Goal: Task Accomplishment & Management: Manage account settings

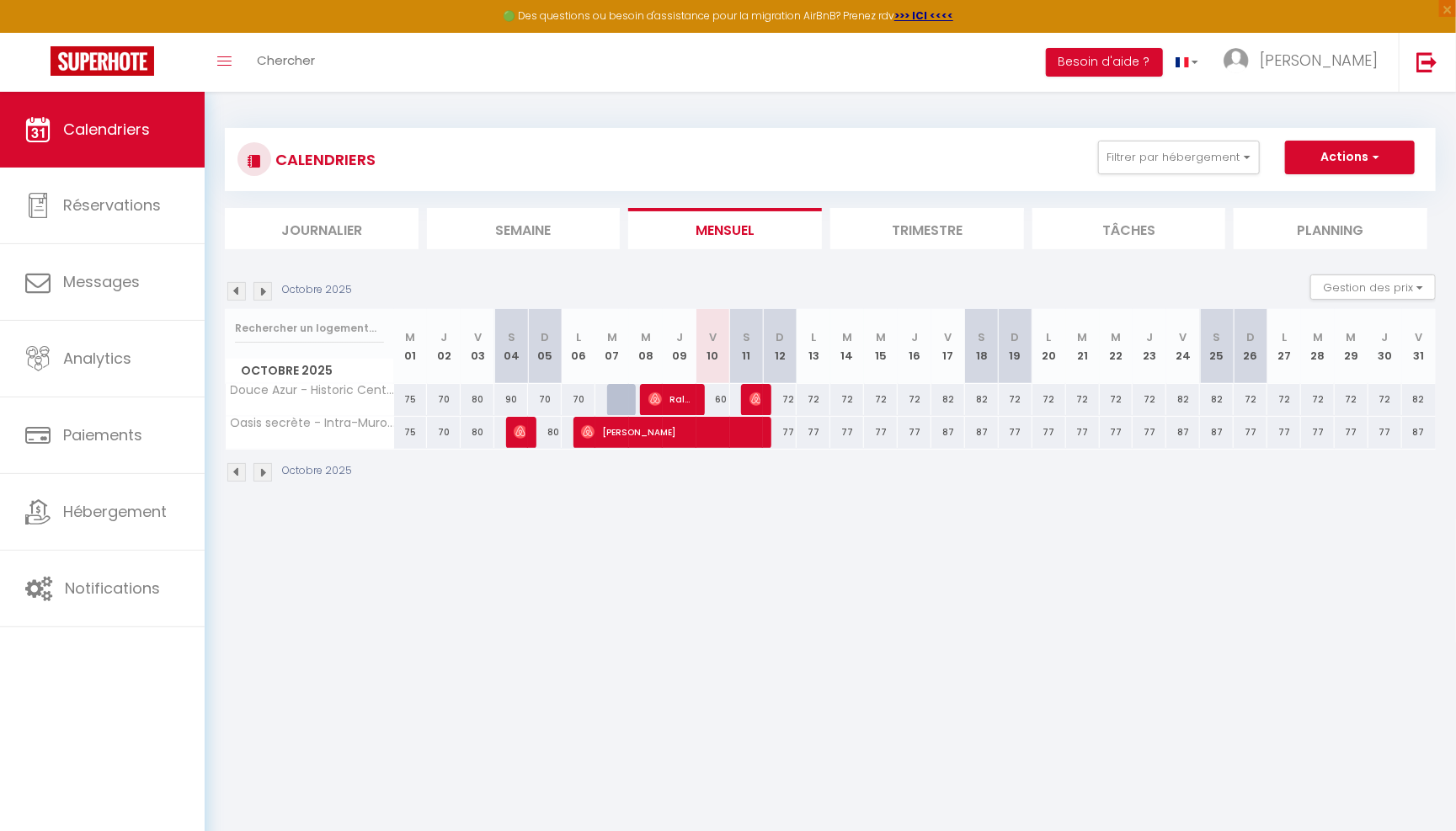
click at [759, 399] on img at bounding box center [756, 399] width 13 height 13
select select "OK"
select select "0"
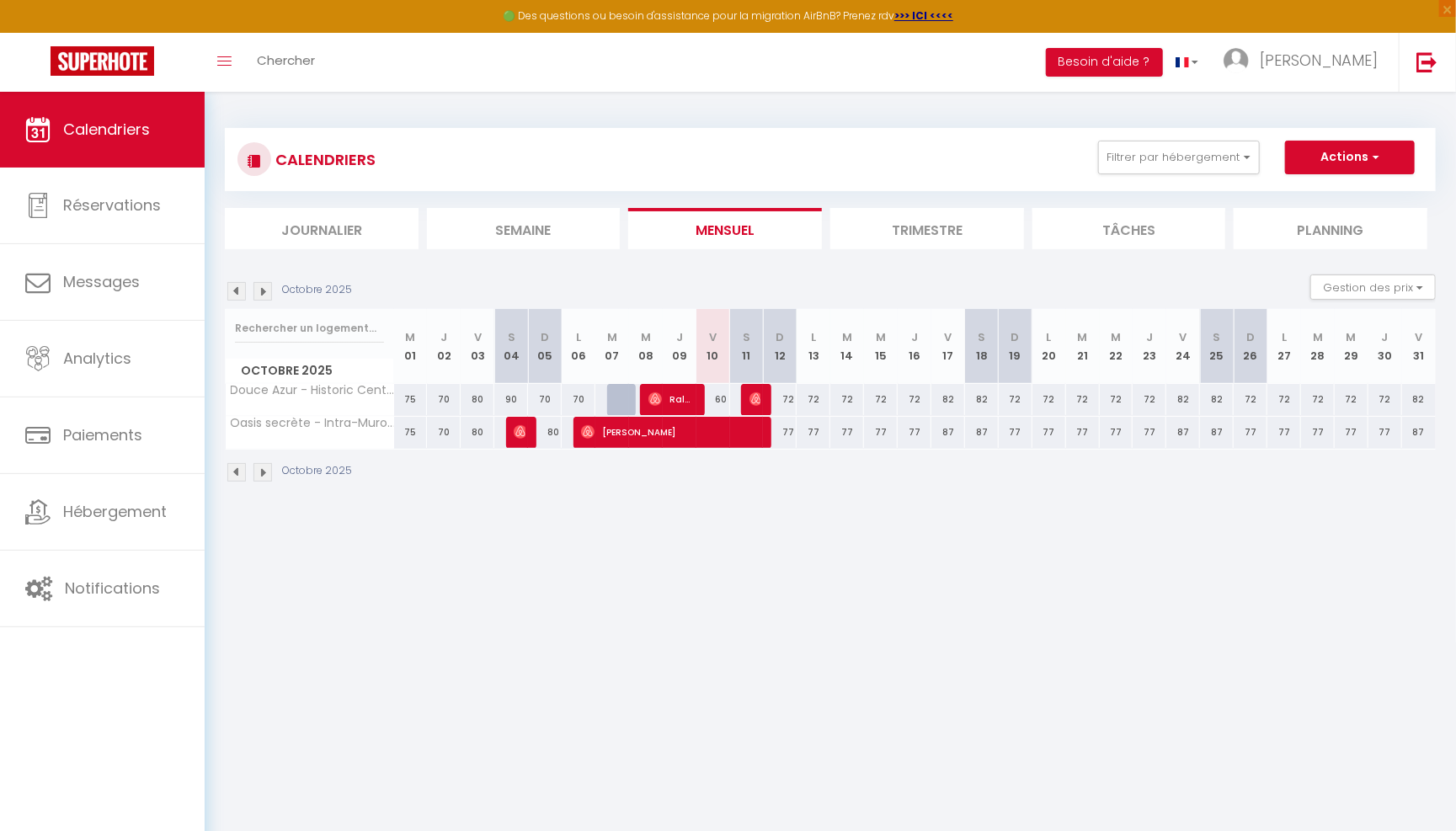
select select "1"
select select
select select "16800"
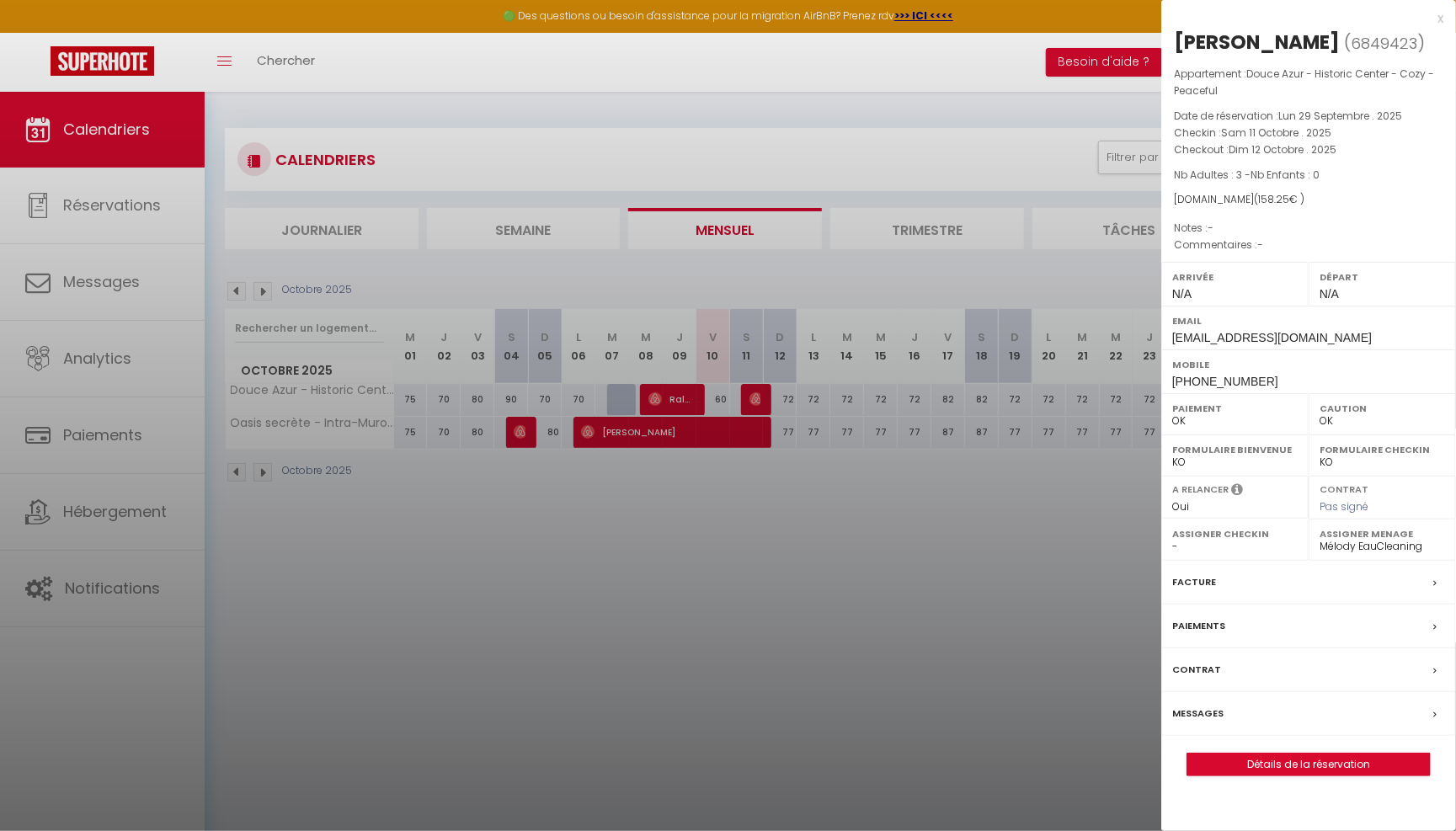
click at [976, 666] on div at bounding box center [728, 415] width 1456 height 831
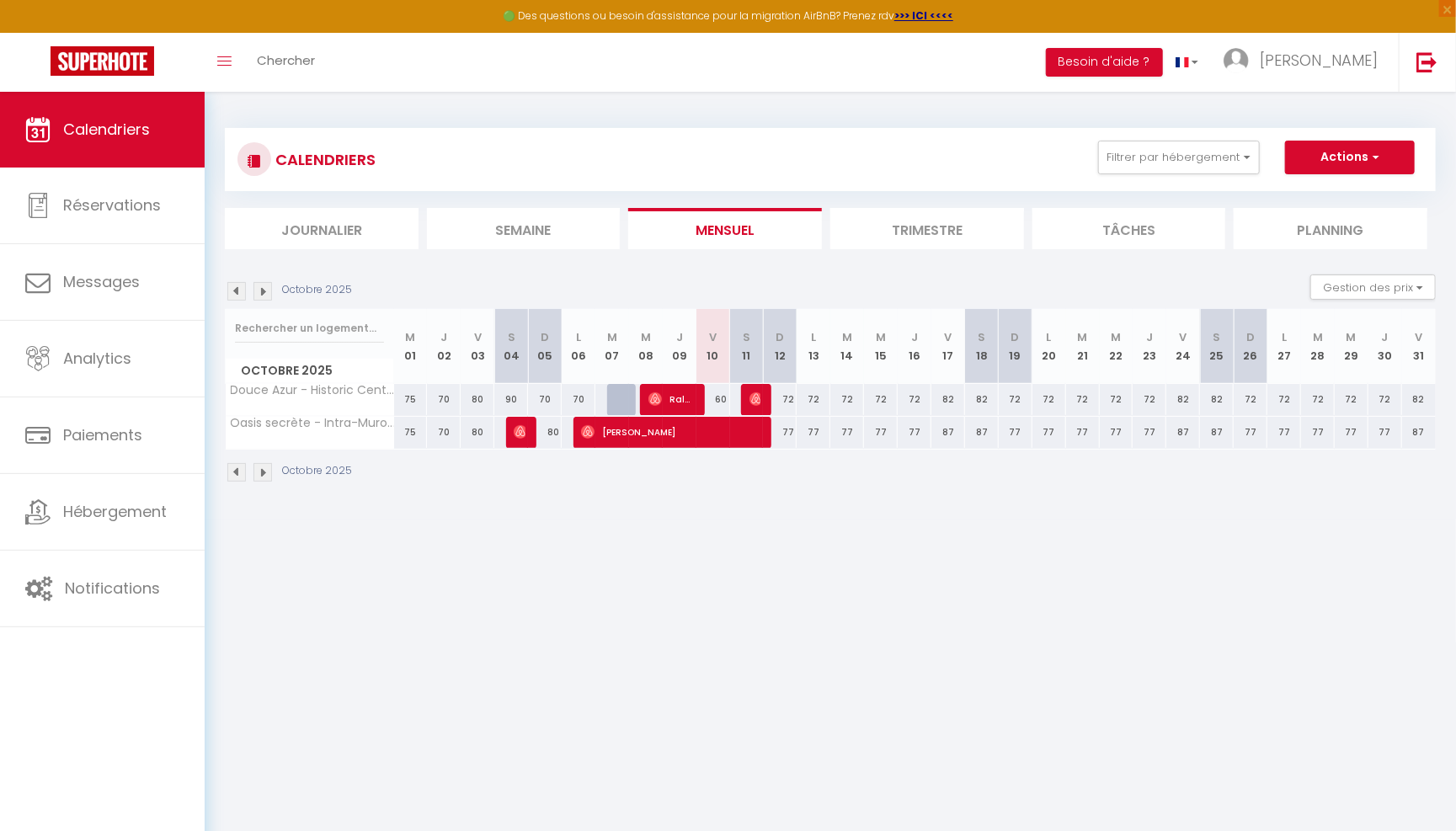
click at [767, 402] on div "72" at bounding box center [780, 399] width 34 height 31
type input "72"
type input "Dim 12 Octobre 2025"
type input "Lun 13 Octobre 2025"
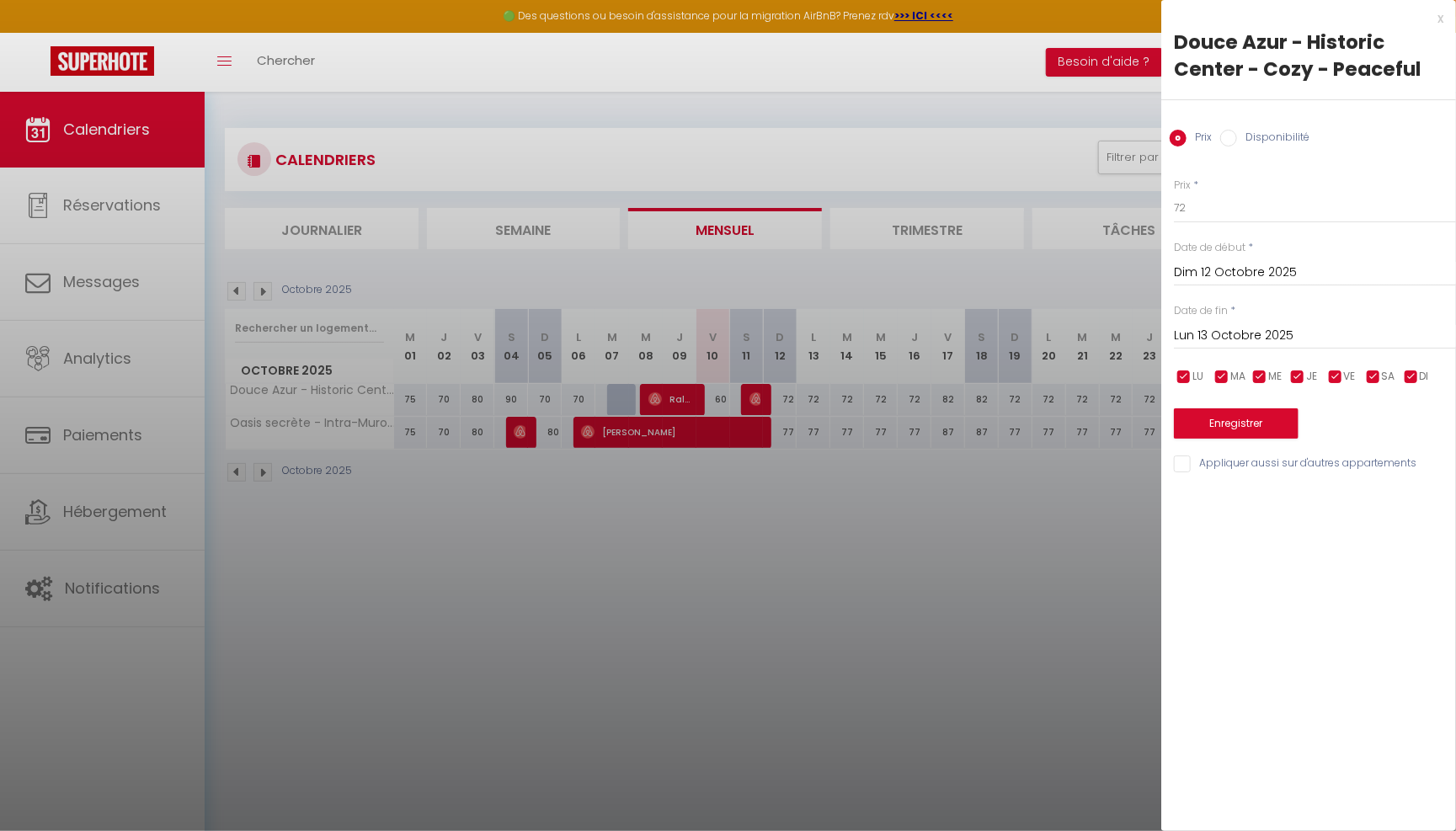
click at [755, 538] on div at bounding box center [728, 415] width 1456 height 831
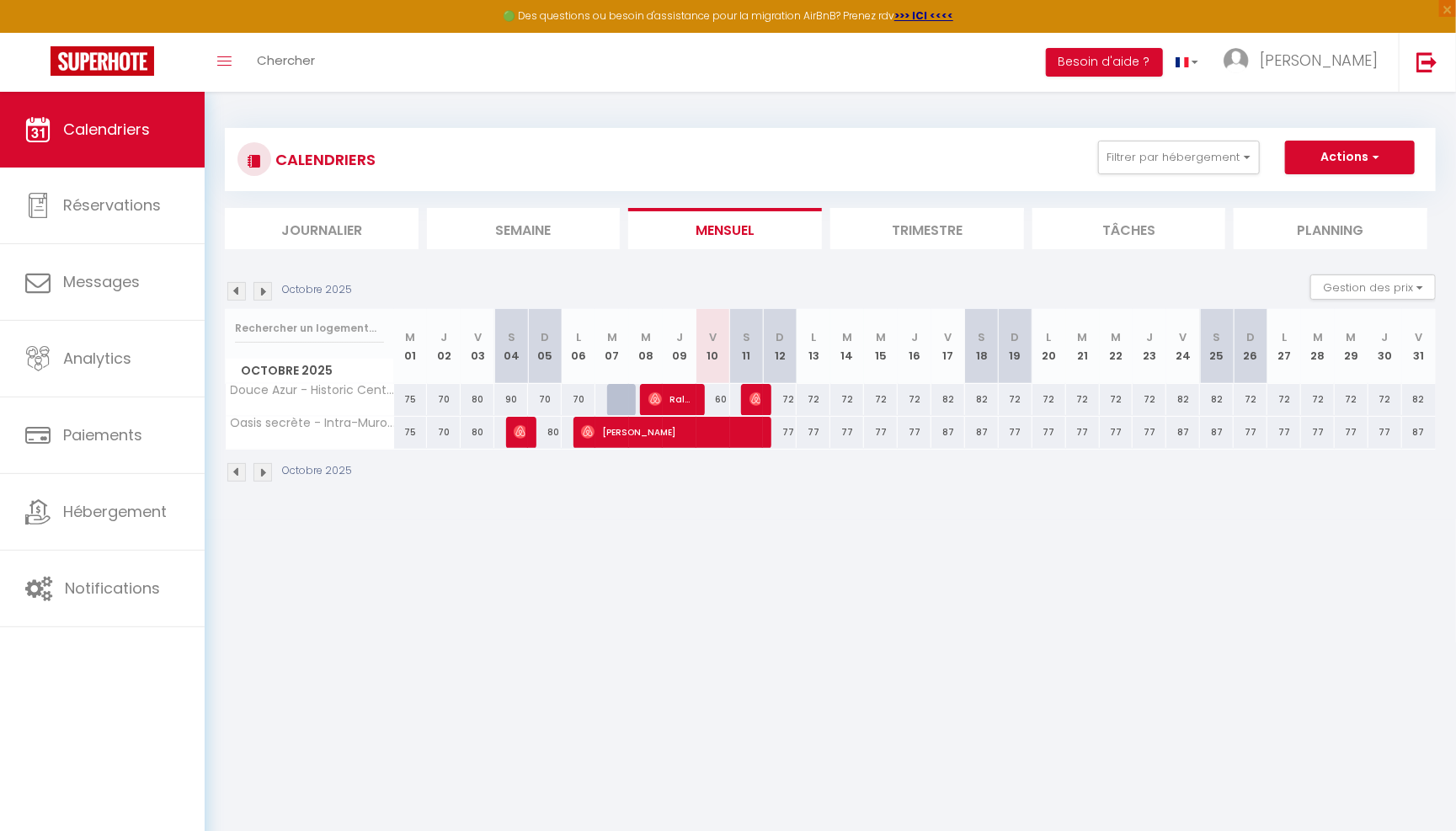
click at [759, 396] on img at bounding box center [756, 399] width 13 height 13
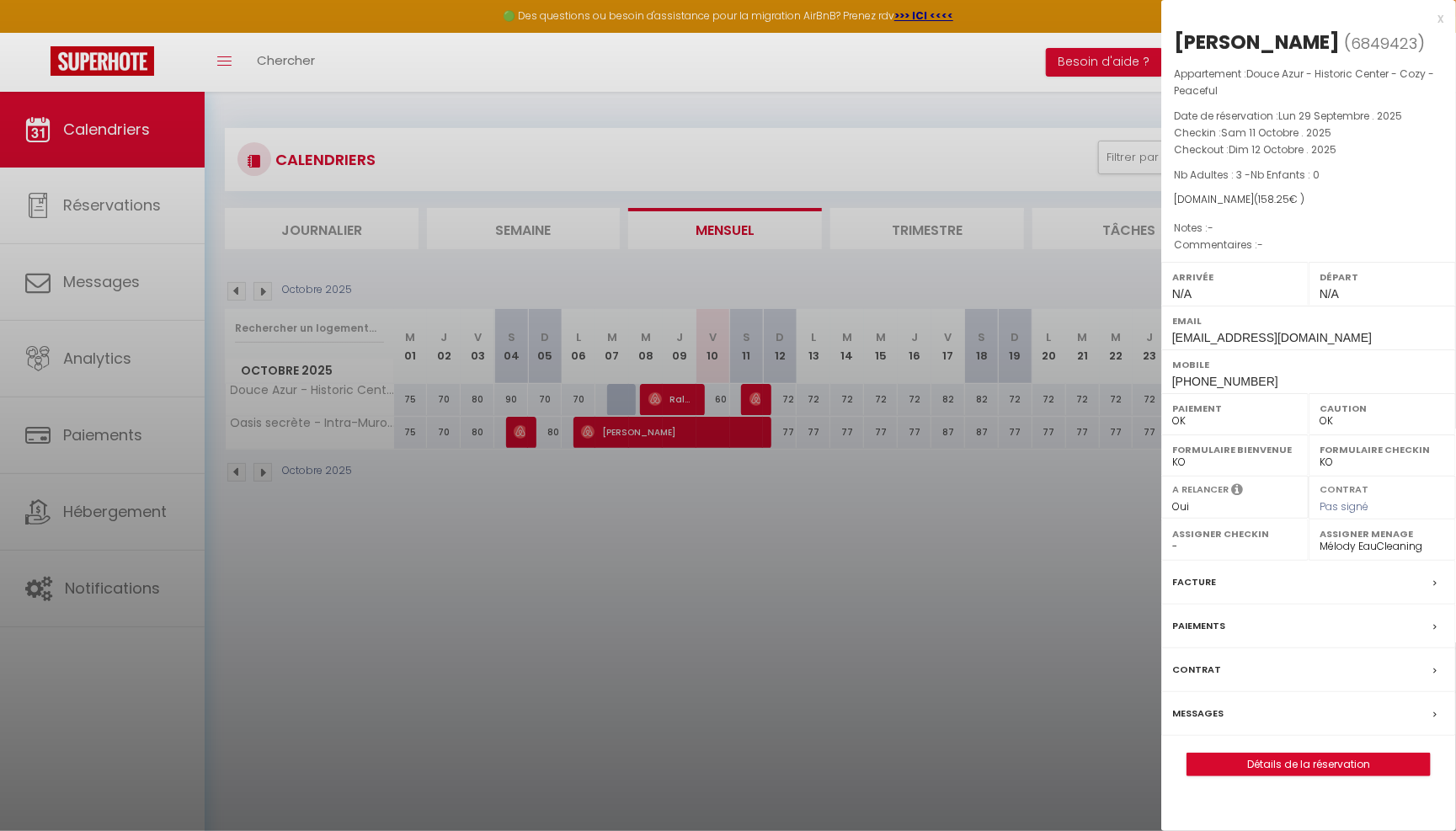
click at [805, 554] on div at bounding box center [728, 415] width 1456 height 831
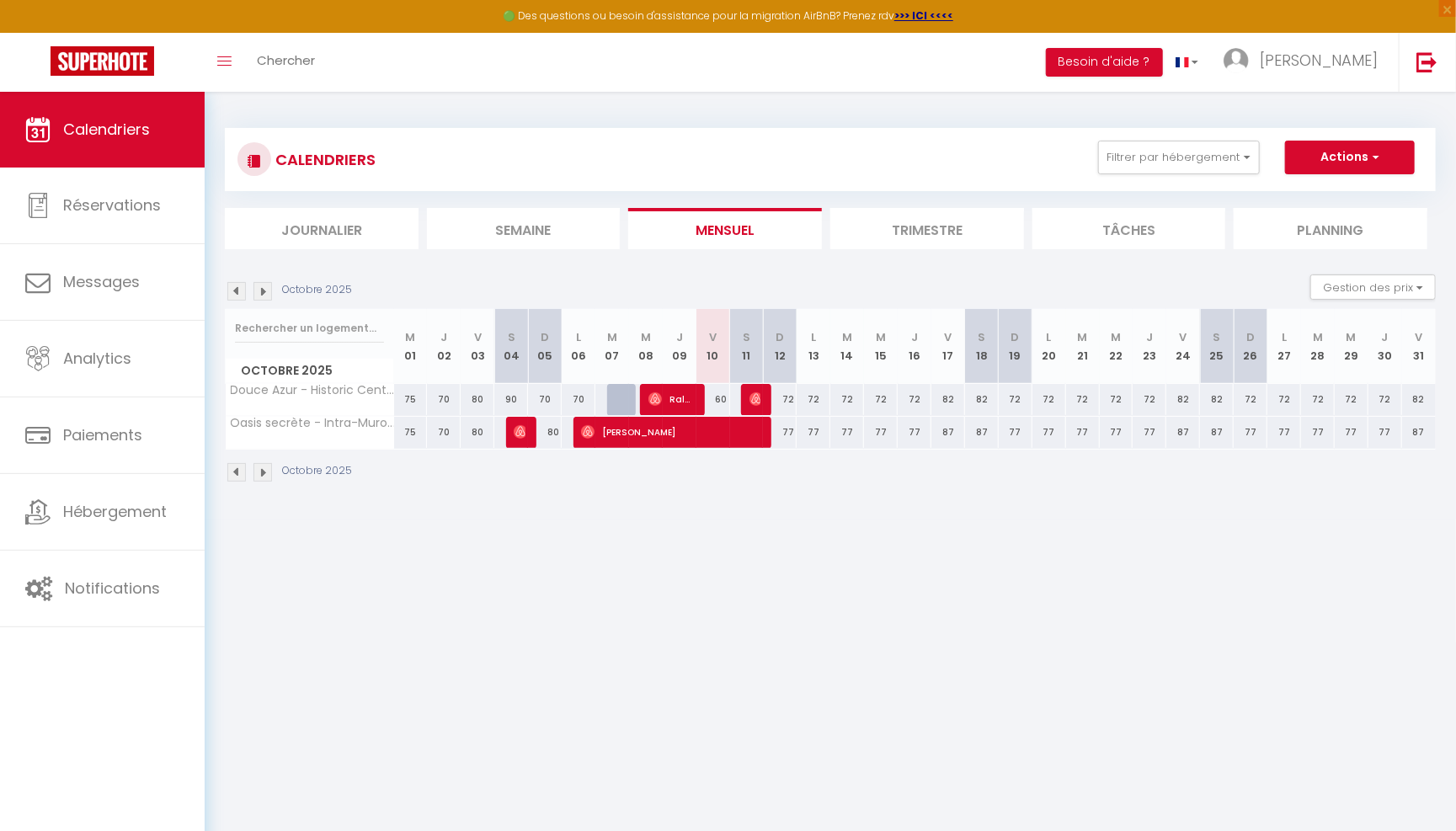
click at [788, 428] on div "77" at bounding box center [780, 432] width 34 height 31
type input "77"
type input "Dim 12 Octobre 2025"
type input "Lun 13 Octobre 2025"
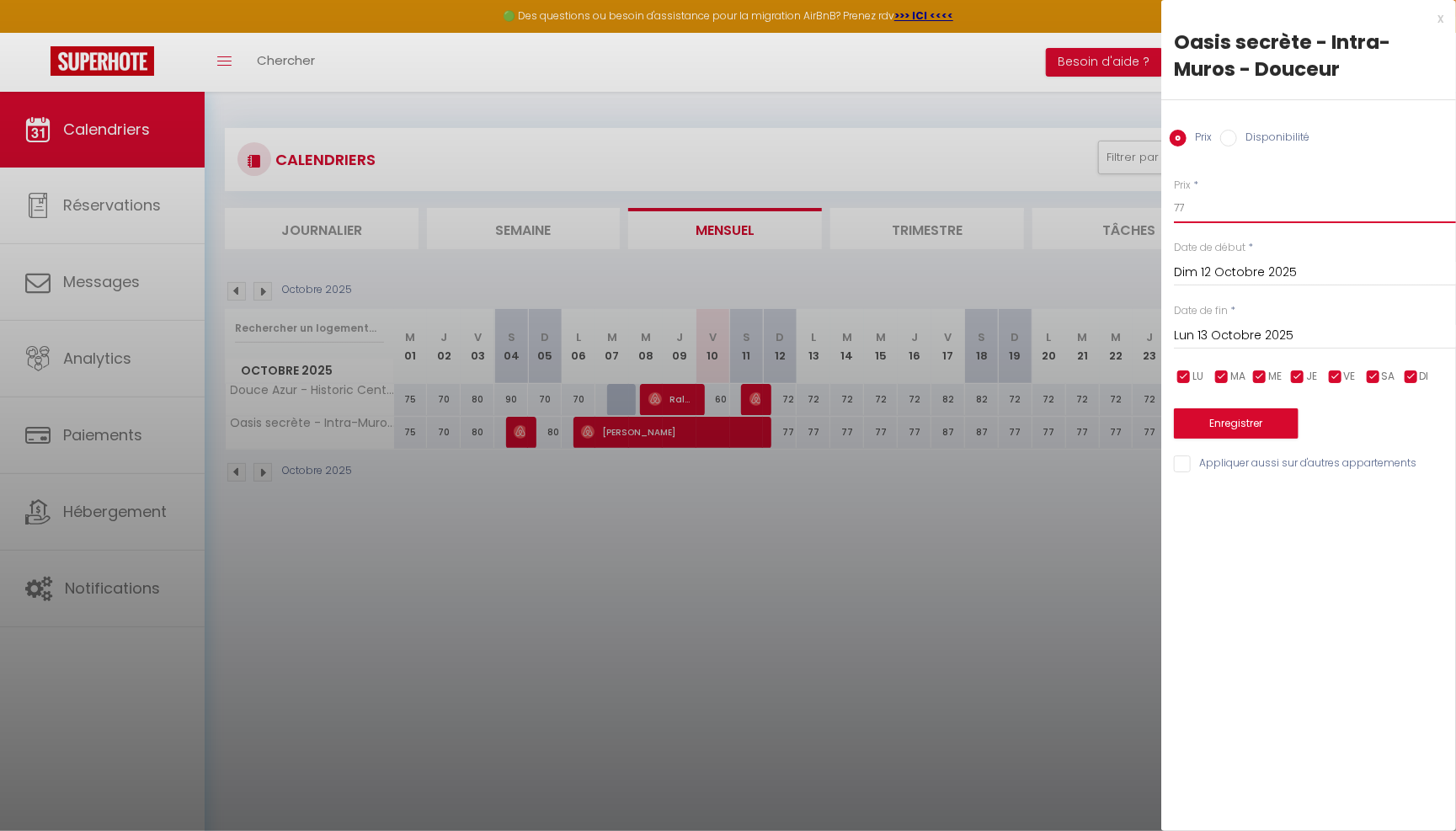
click at [1243, 199] on input "77" at bounding box center [1314, 208] width 282 height 30
click at [1211, 216] on input "77" at bounding box center [1314, 208] width 282 height 30
type input "76"
click at [1232, 338] on input "Lun 13 Octobre 2025" at bounding box center [1314, 335] width 282 height 21
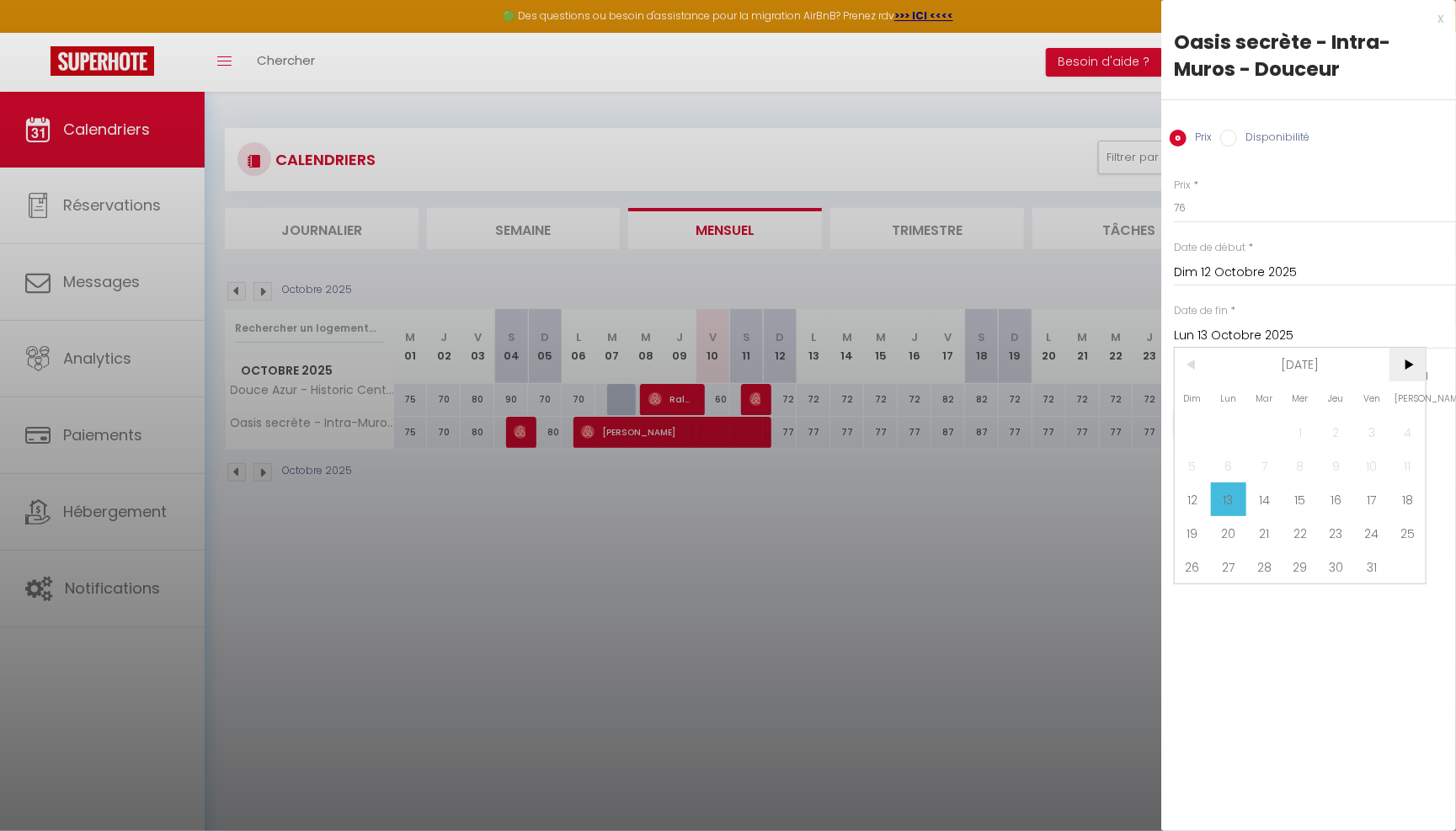
click at [1407, 357] on span ">" at bounding box center [1407, 365] width 36 height 34
click at [1407, 425] on span "1" at bounding box center [1407, 432] width 36 height 34
type input "[DATE]"
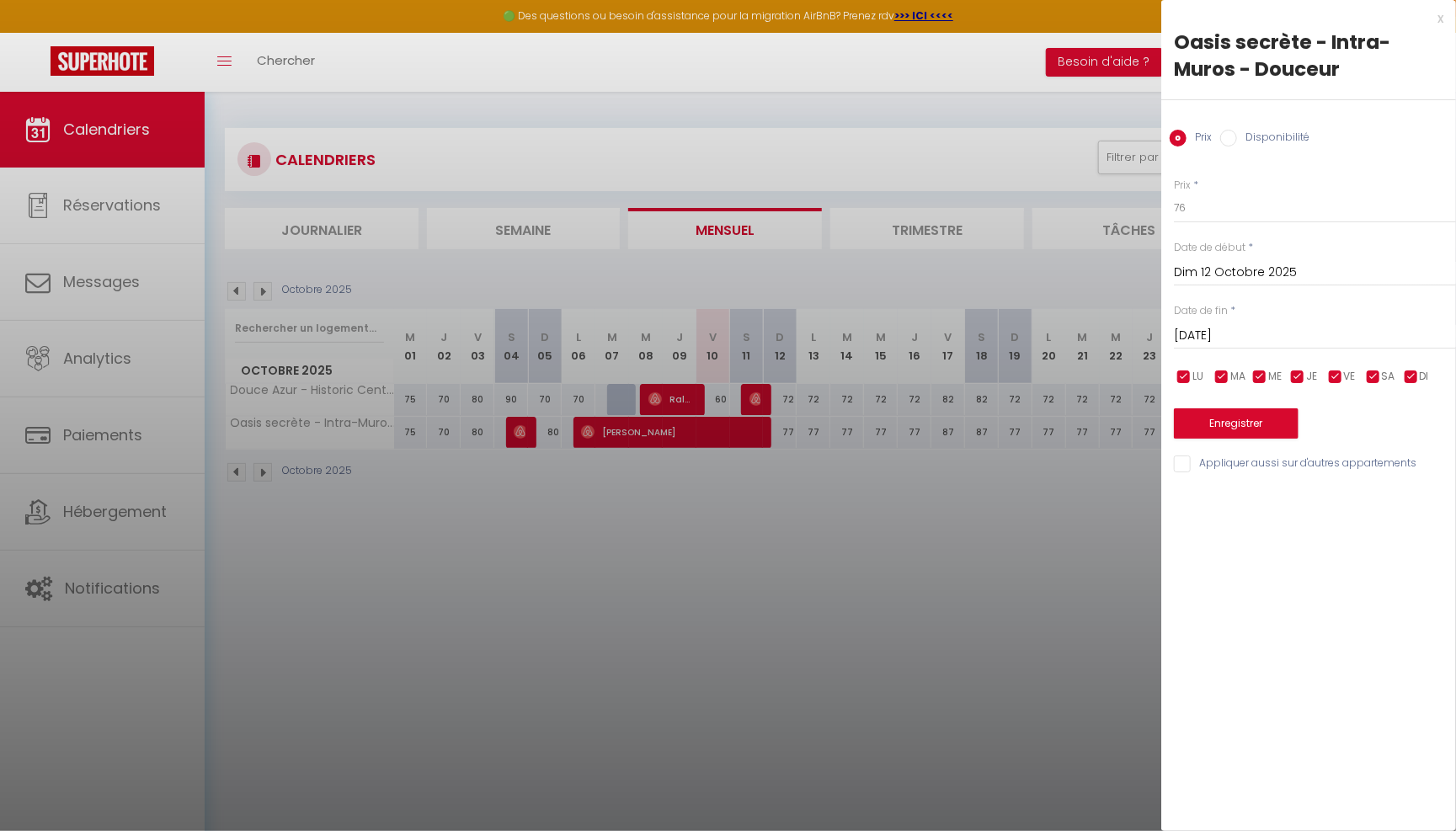
click at [1333, 380] on input "checkbox" at bounding box center [1336, 377] width 17 height 17
checkbox input "false"
click at [1371, 380] on input "checkbox" at bounding box center [1373, 377] width 17 height 17
checkbox input "false"
click at [1281, 416] on button "Enregistrer" at bounding box center [1236, 423] width 125 height 30
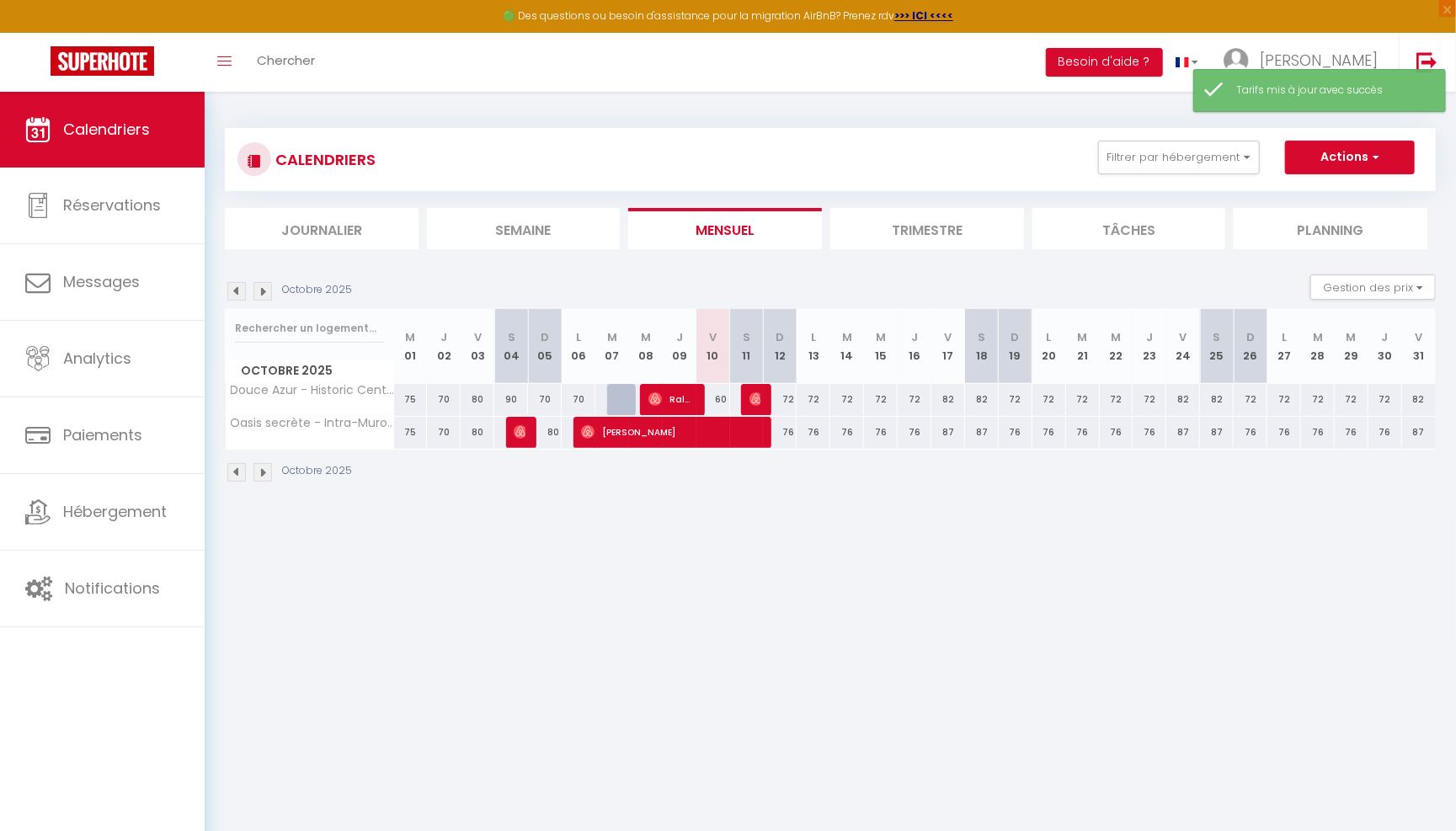
click at [791, 427] on div "76" at bounding box center [780, 432] width 34 height 31
type input "76"
type input "Dim 12 Octobre 2025"
type input "Lun 13 Octobre 2025"
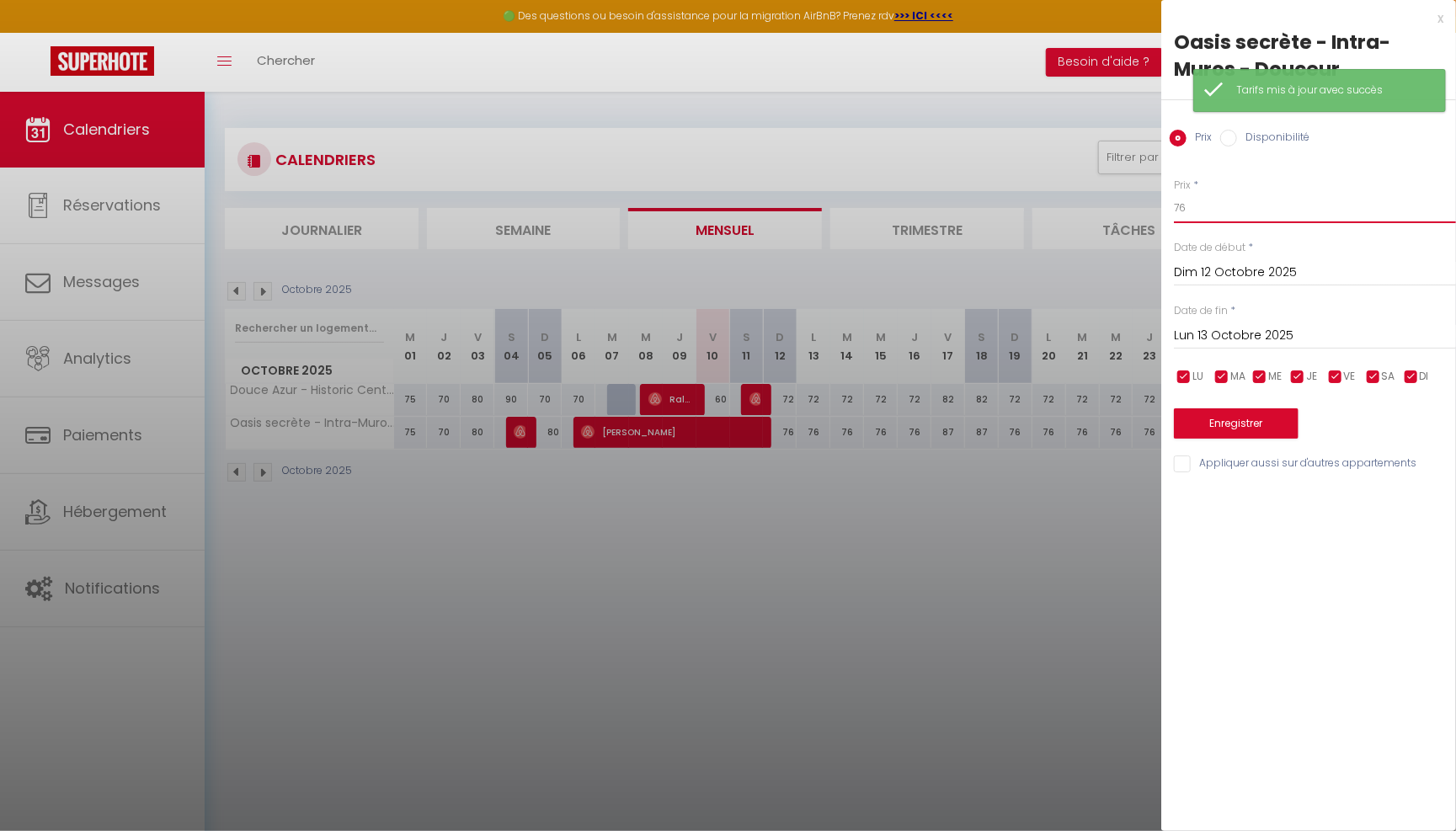
click at [1227, 210] on input "76" at bounding box center [1314, 208] width 282 height 30
type input "7"
type input "86"
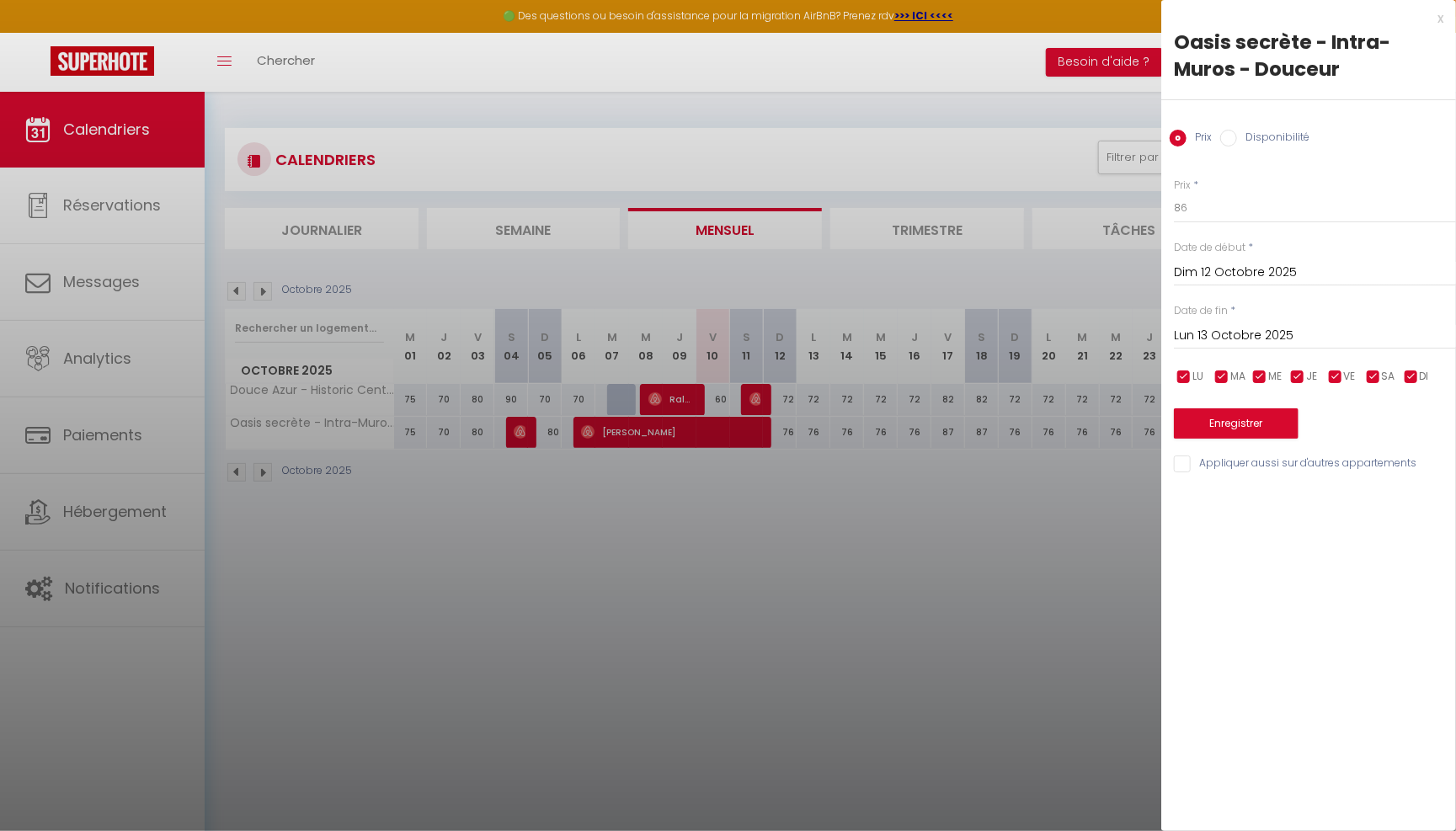
click at [1177, 376] on input "checkbox" at bounding box center [1184, 377] width 17 height 17
checkbox input "false"
click at [1215, 376] on input "checkbox" at bounding box center [1222, 377] width 17 height 17
checkbox input "false"
click at [1267, 377] on input "checkbox" at bounding box center [1259, 377] width 17 height 17
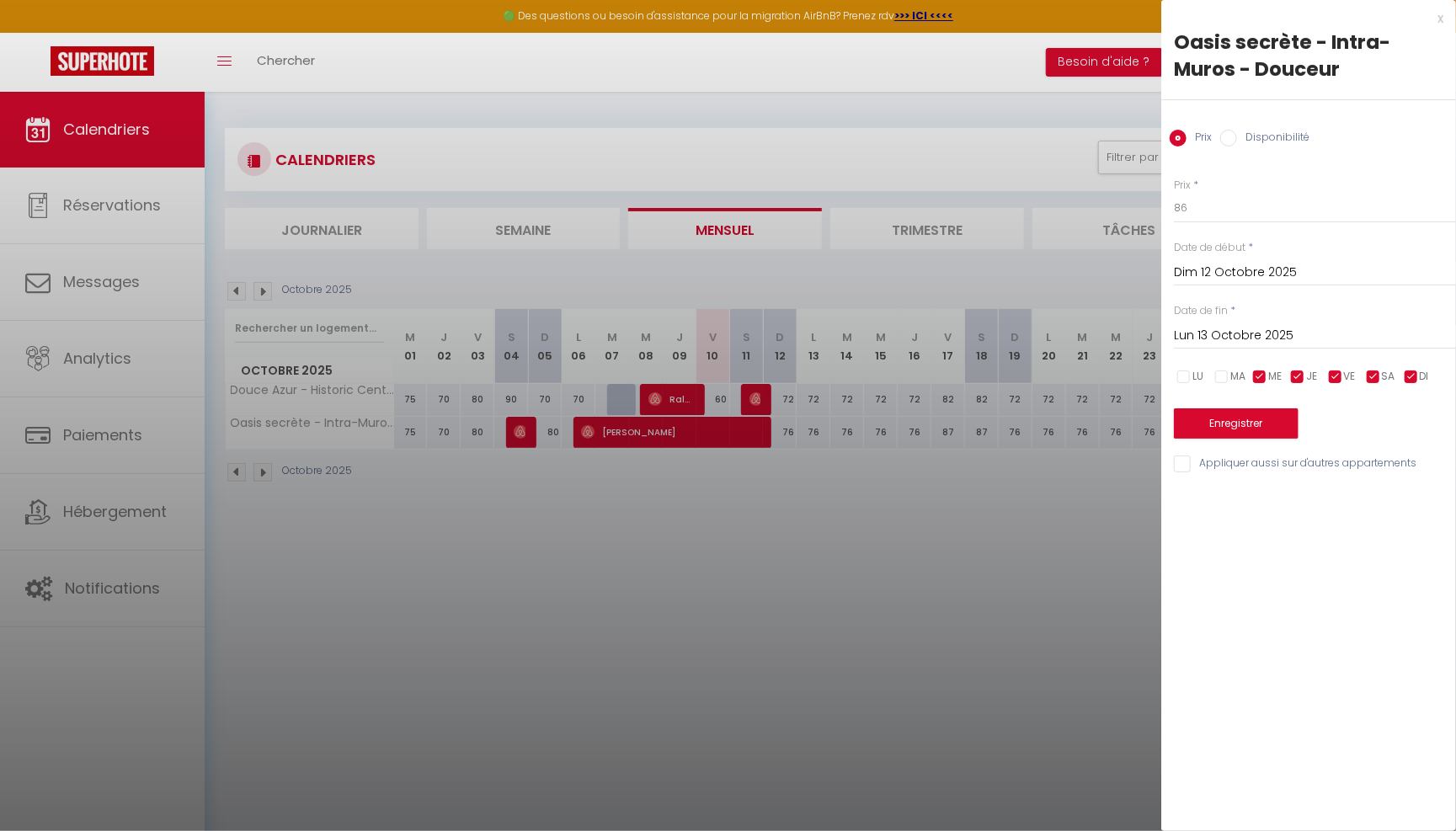
checkbox input "false"
click at [1298, 373] on input "checkbox" at bounding box center [1297, 377] width 17 height 17
checkbox input "false"
click at [1416, 371] on input "checkbox" at bounding box center [1411, 377] width 17 height 17
checkbox input "false"
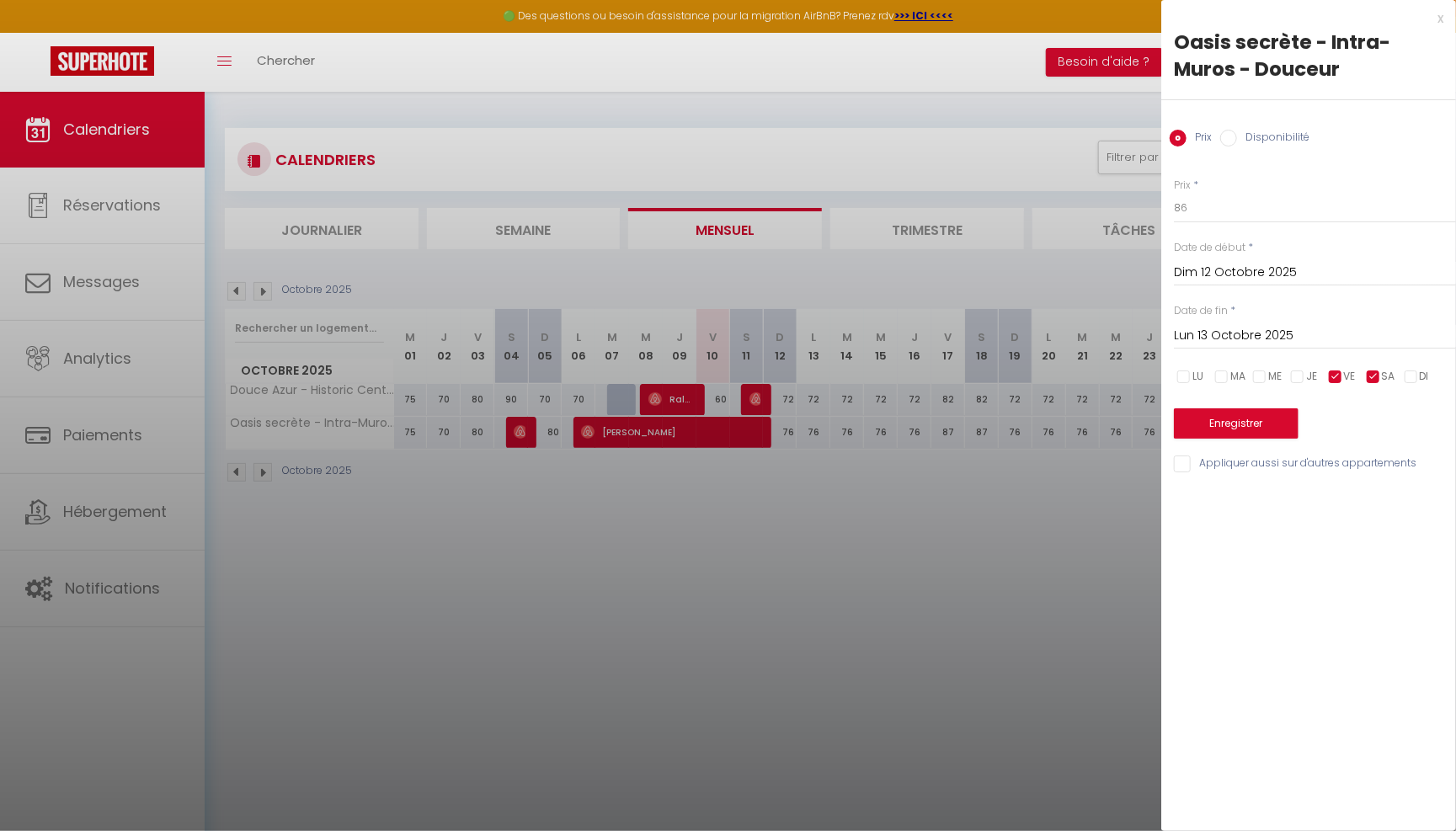
click at [1378, 334] on input "Lun 13 Octobre 2025" at bounding box center [1314, 335] width 282 height 21
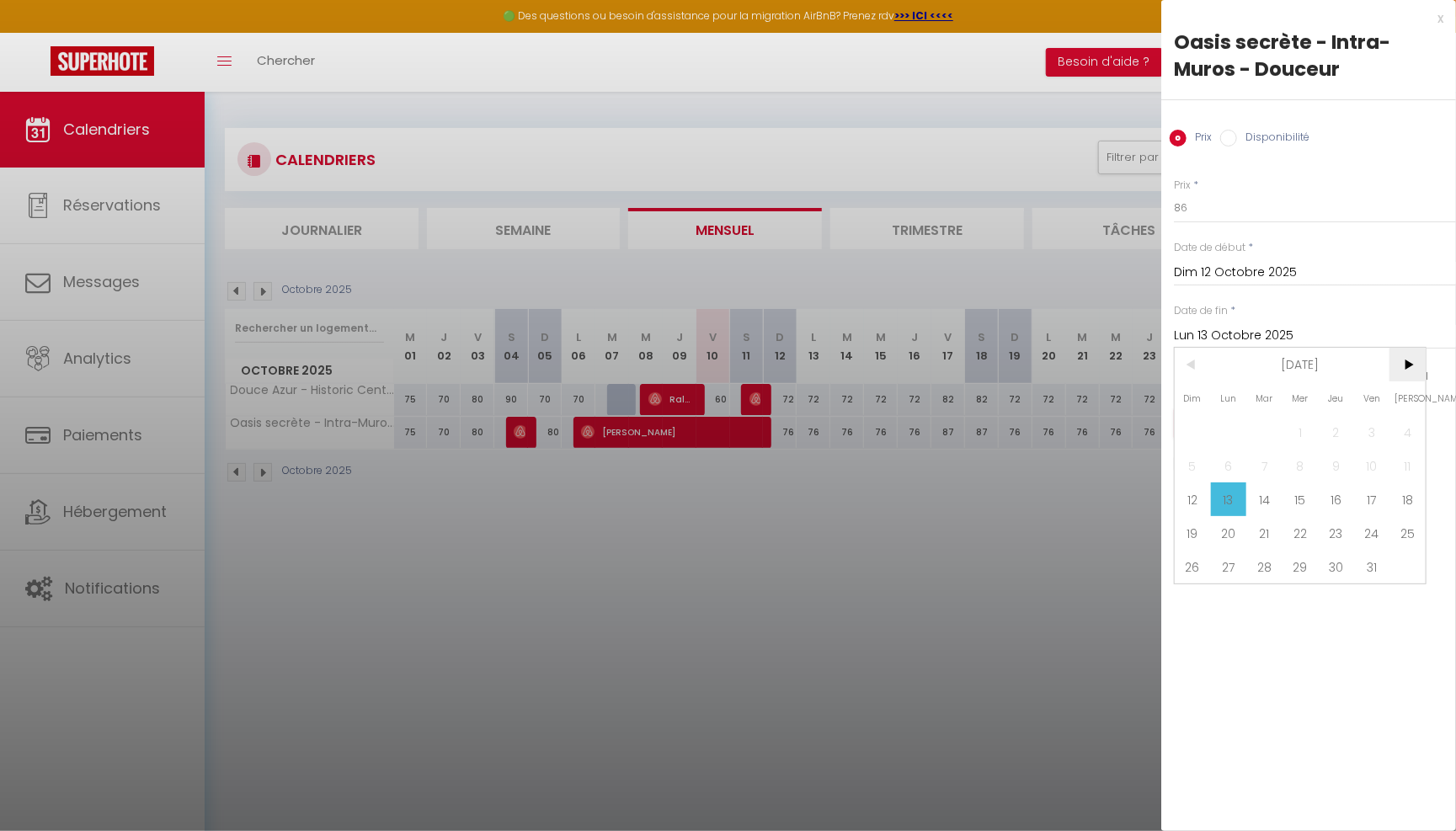
click at [1400, 377] on span ">" at bounding box center [1407, 365] width 36 height 34
click at [1411, 419] on span "1" at bounding box center [1407, 432] width 36 height 34
type input "[DATE]"
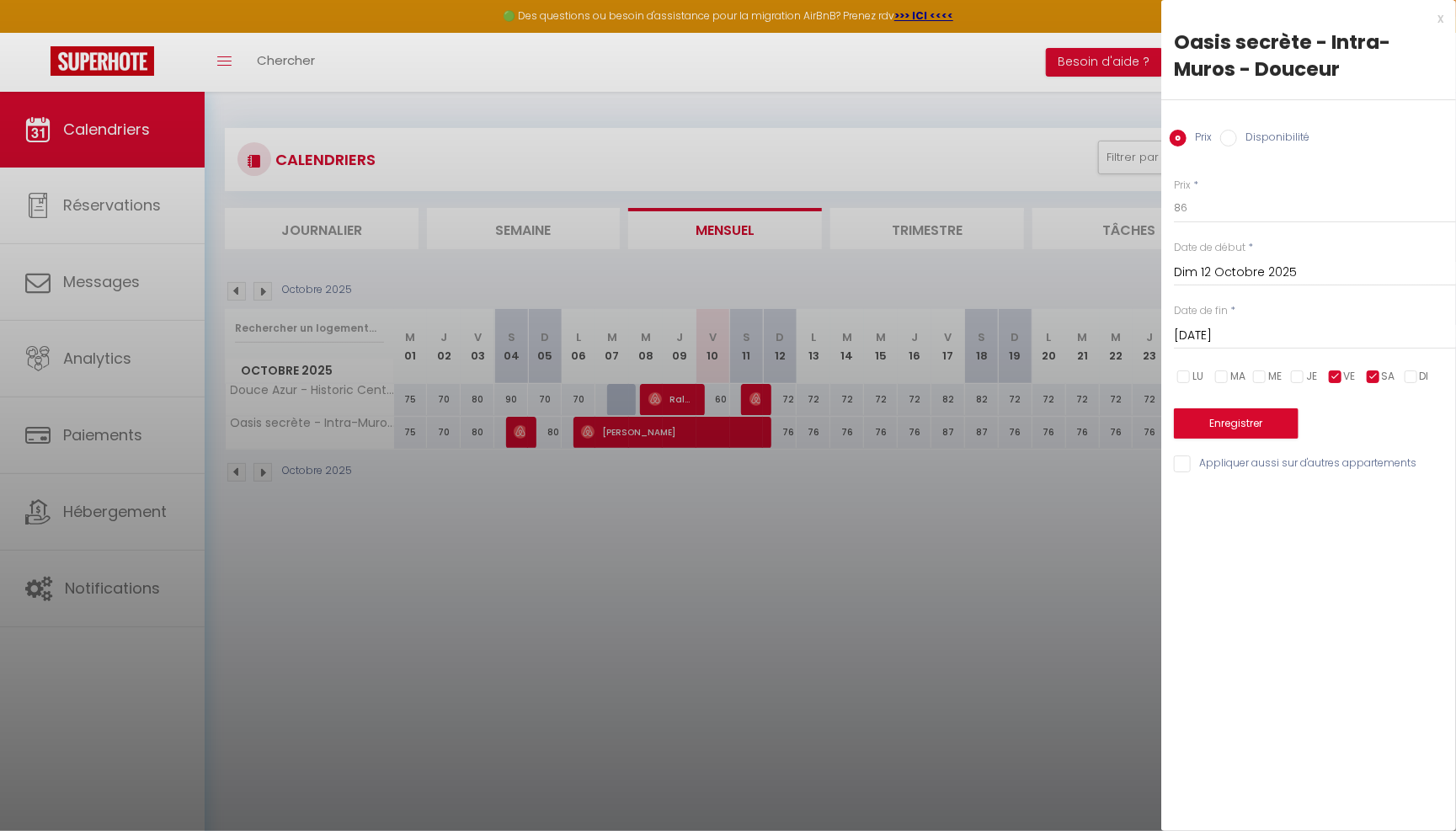
click at [1242, 422] on button "Enregistrer" at bounding box center [1236, 423] width 125 height 30
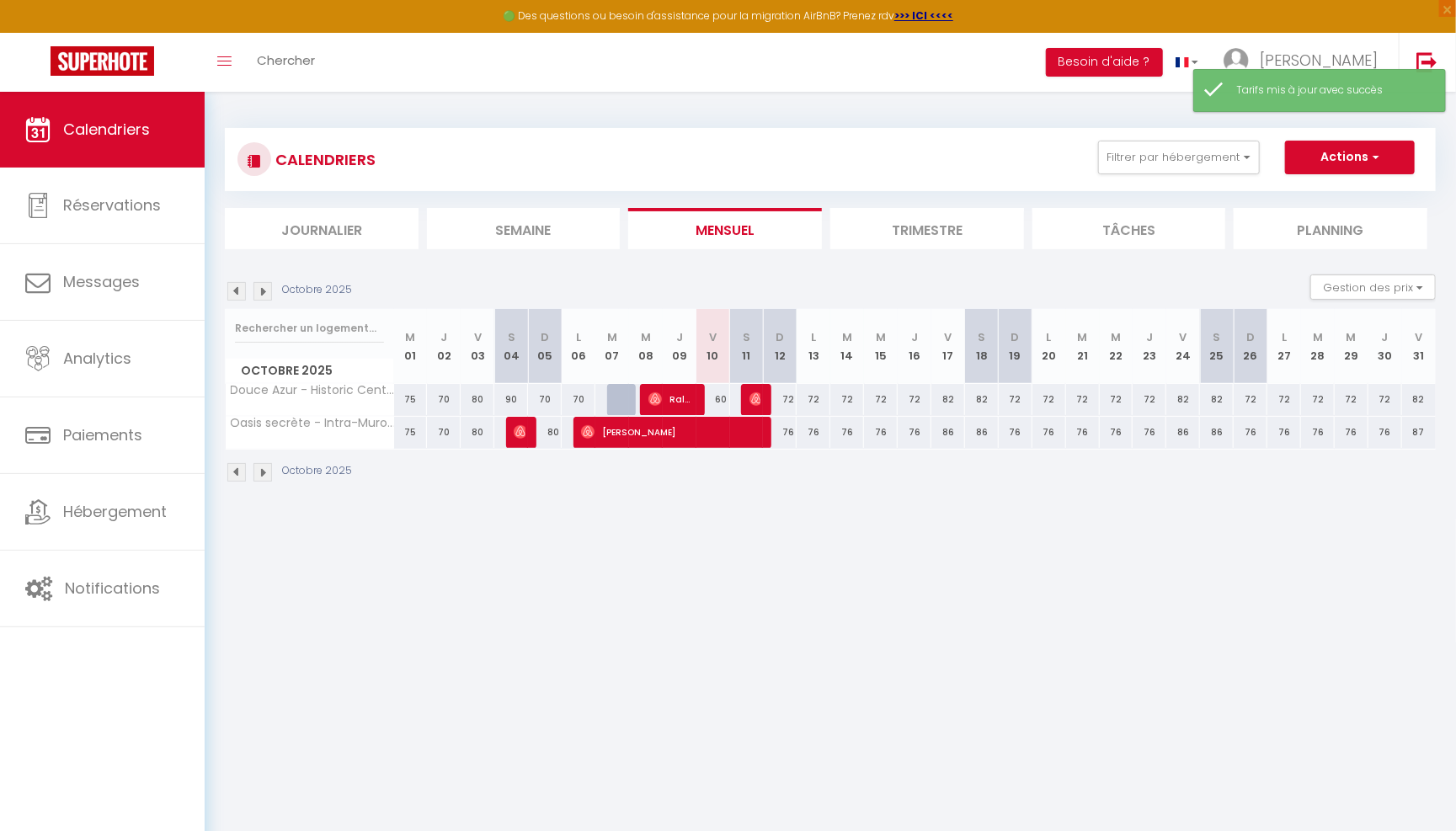
click at [1418, 436] on div "87" at bounding box center [1419, 432] width 34 height 31
type input "87"
type input "Ven 31 Octobre 2025"
type input "[DATE]"
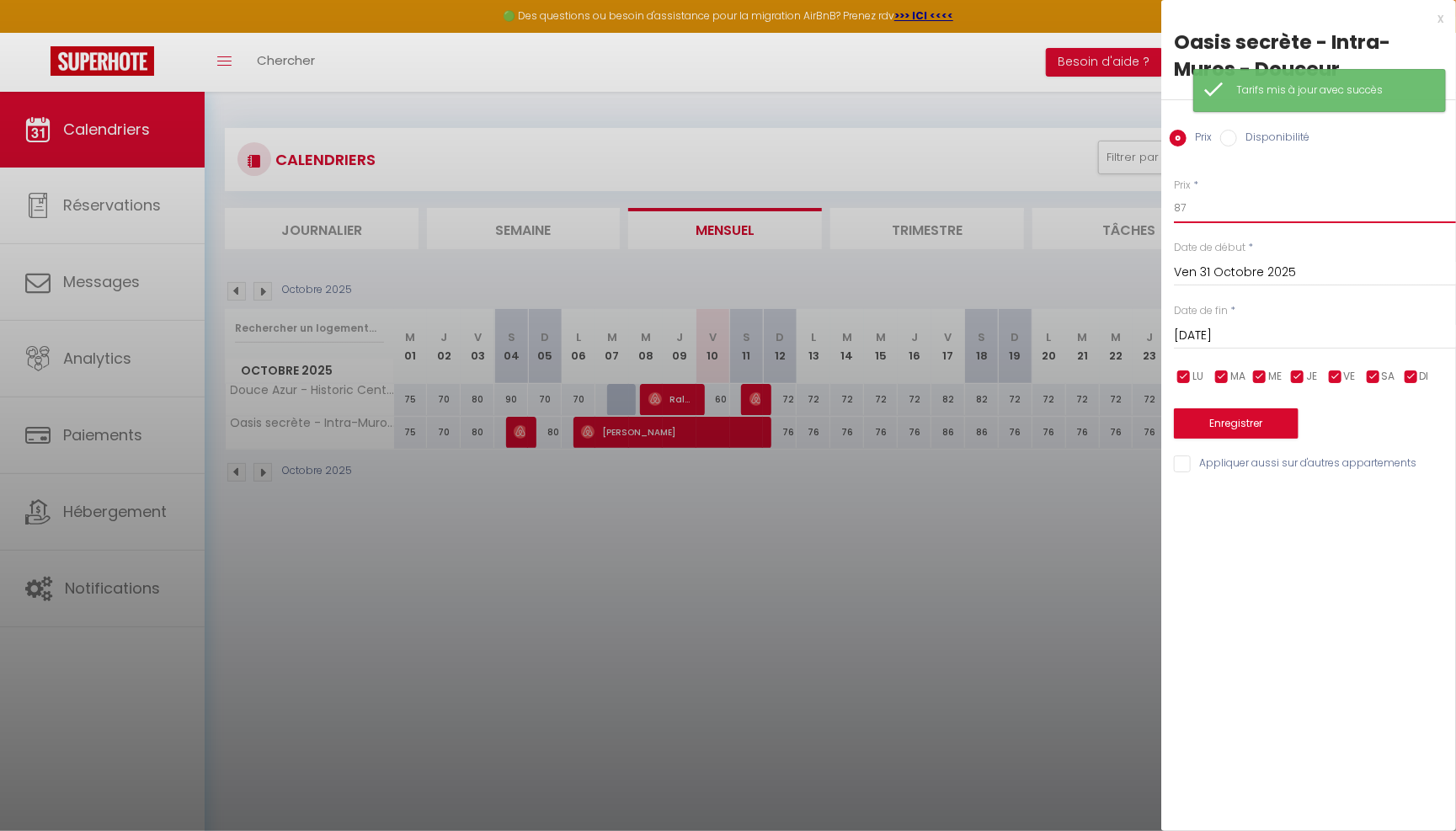
click at [1273, 203] on input "87" at bounding box center [1314, 208] width 282 height 30
type input "86"
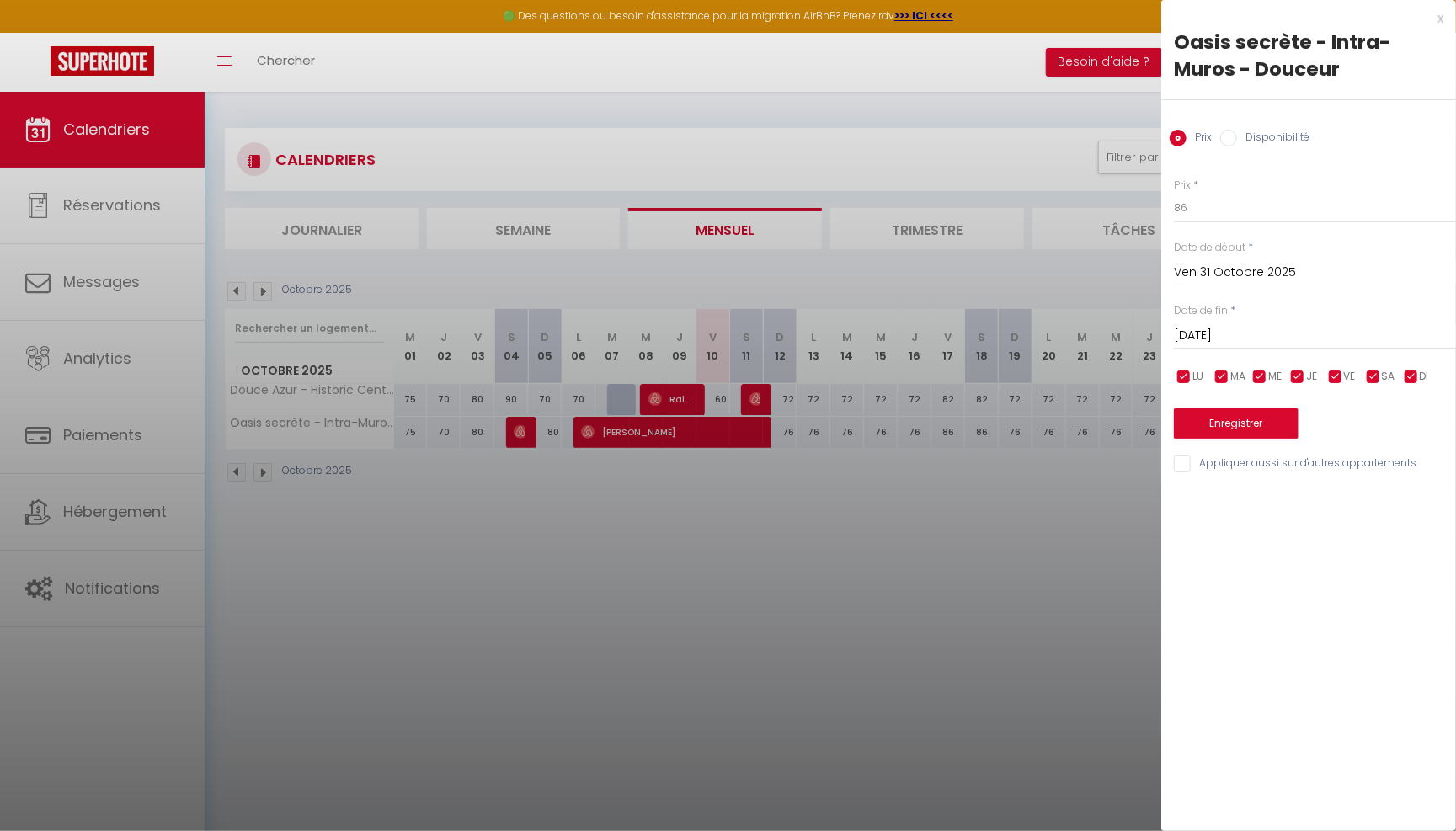
click at [1198, 410] on button "Enregistrer" at bounding box center [1236, 423] width 125 height 30
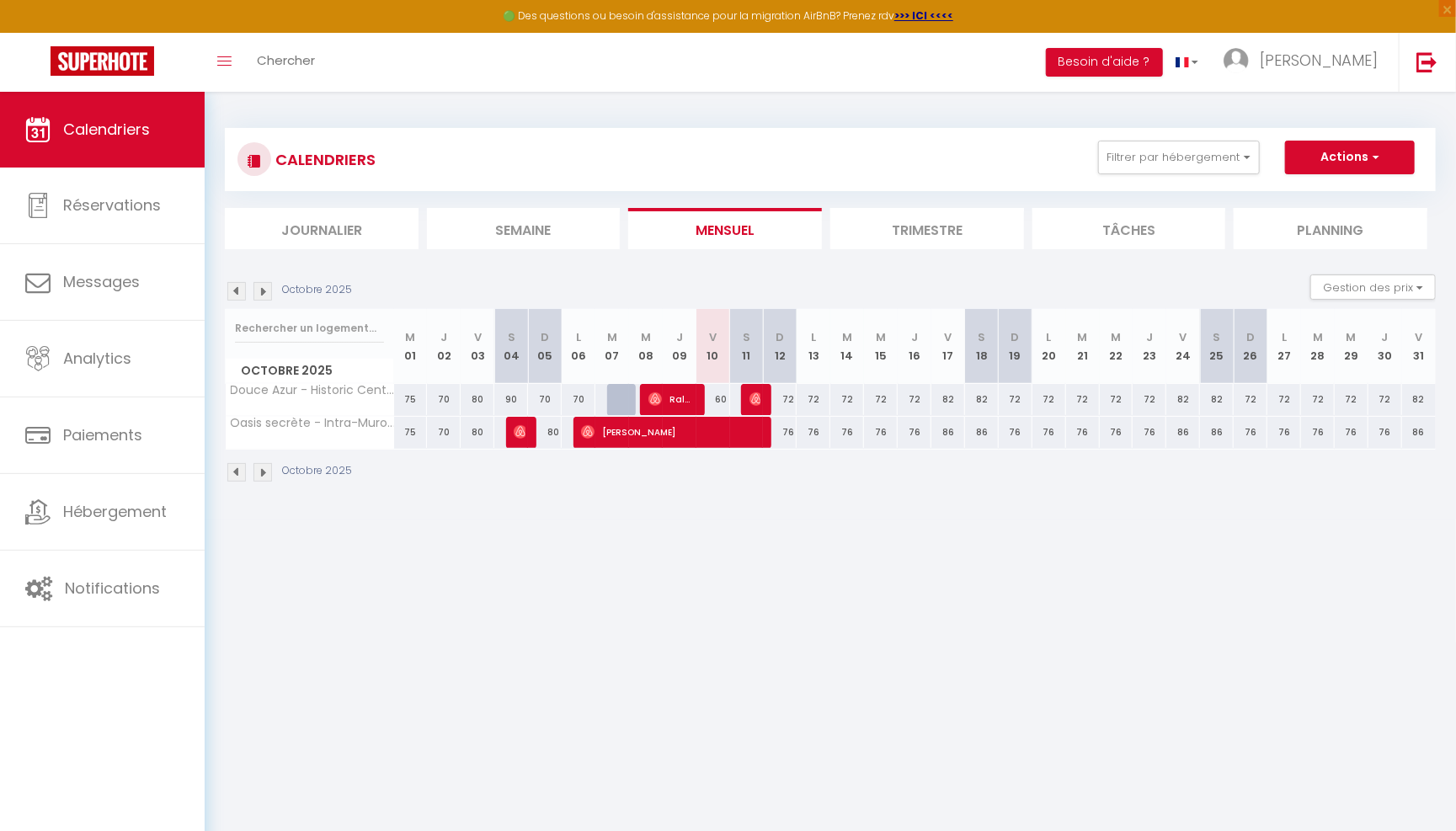
click at [790, 403] on div "72" at bounding box center [780, 399] width 34 height 31
type input "72"
type input "Dim 12 Octobre 2025"
type input "Lun 13 Octobre 2025"
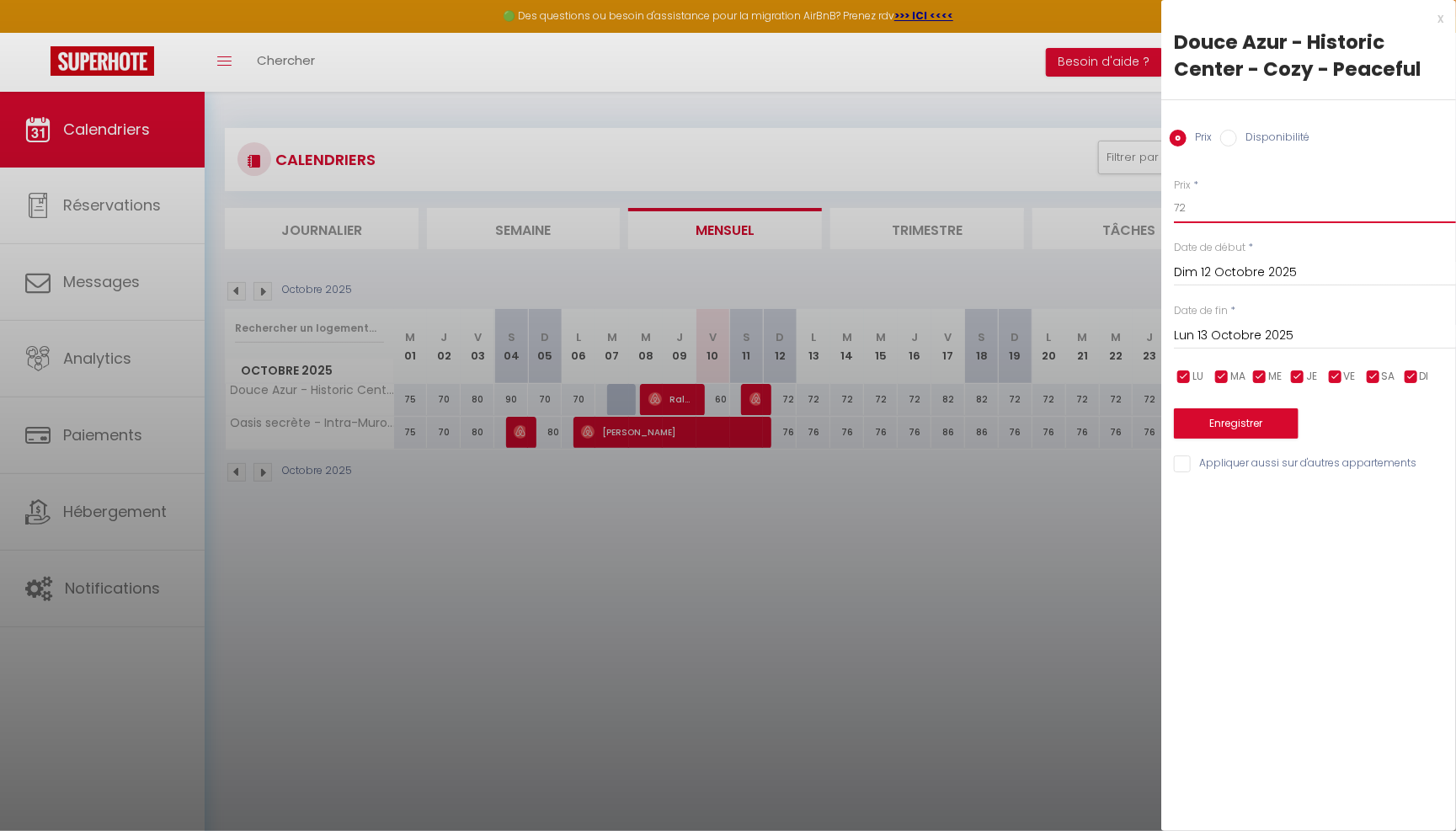
click at [1210, 211] on input "72" at bounding box center [1314, 208] width 282 height 30
type input "71"
click at [1230, 325] on input "Lun 13 Octobre 2025" at bounding box center [1314, 335] width 282 height 21
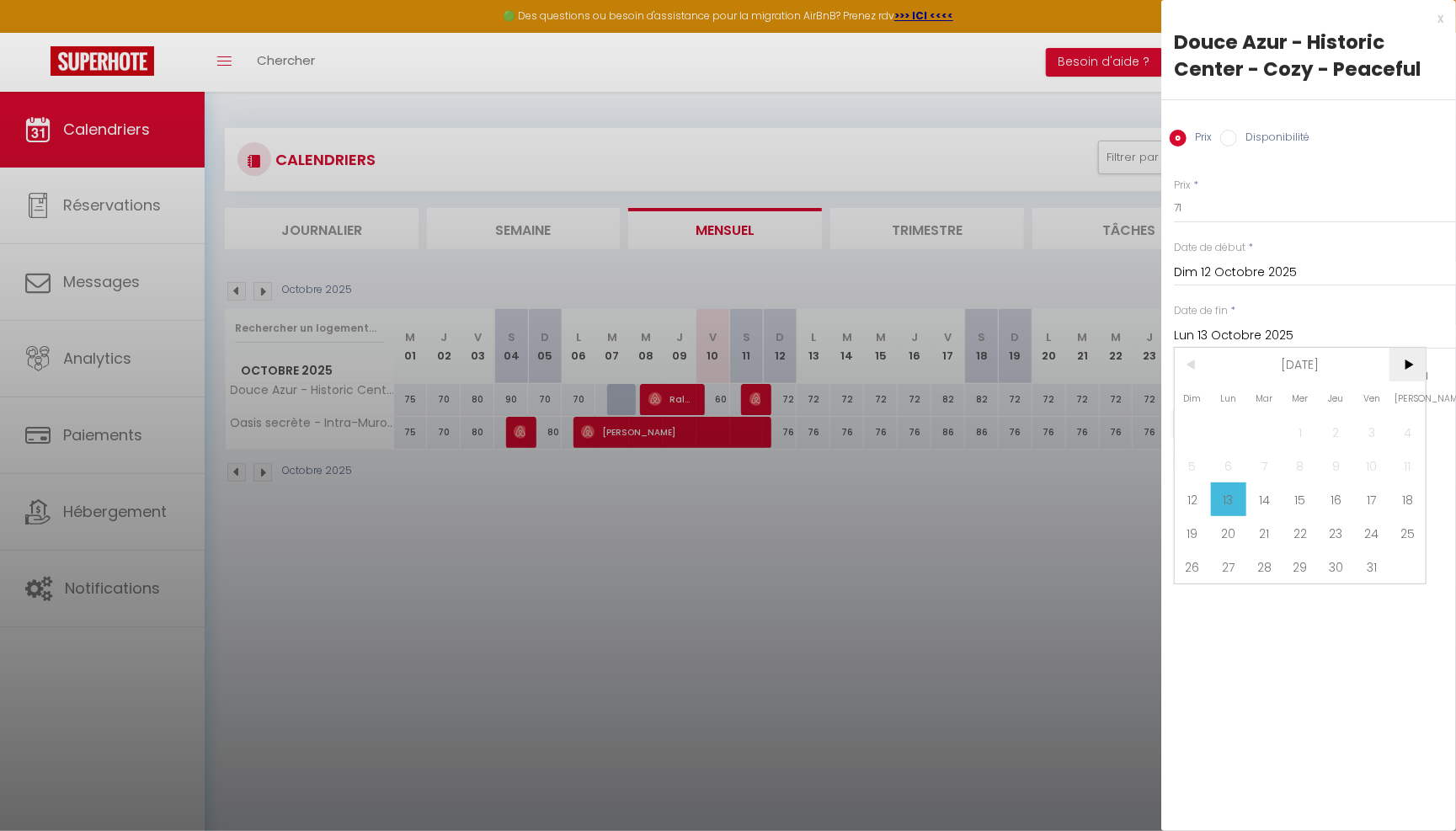
click at [1407, 381] on span ">" at bounding box center [1407, 365] width 36 height 34
click at [1406, 430] on span "1" at bounding box center [1407, 432] width 36 height 34
type input "[DATE]"
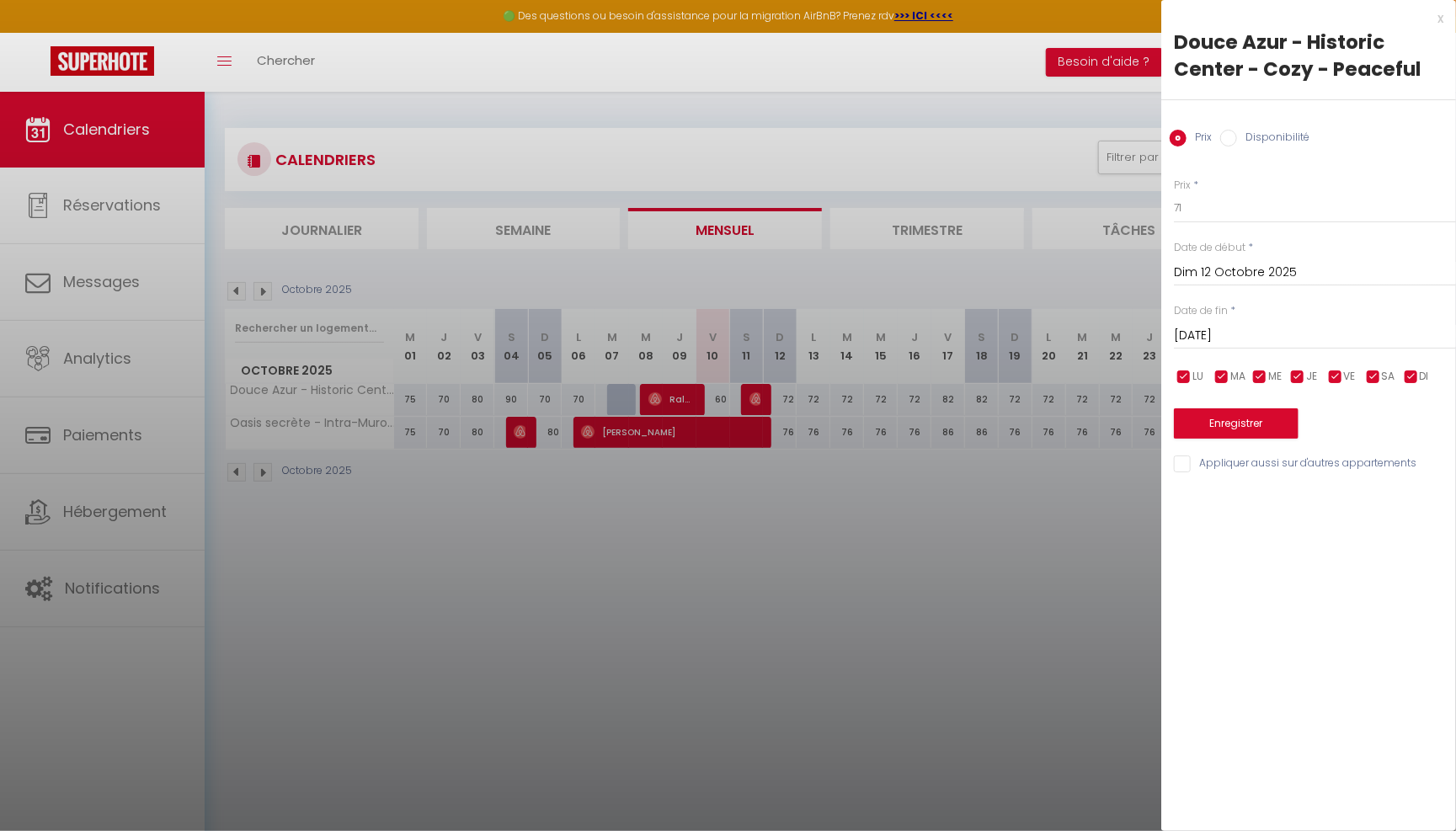
click at [1261, 411] on button "Enregistrer" at bounding box center [1236, 423] width 125 height 30
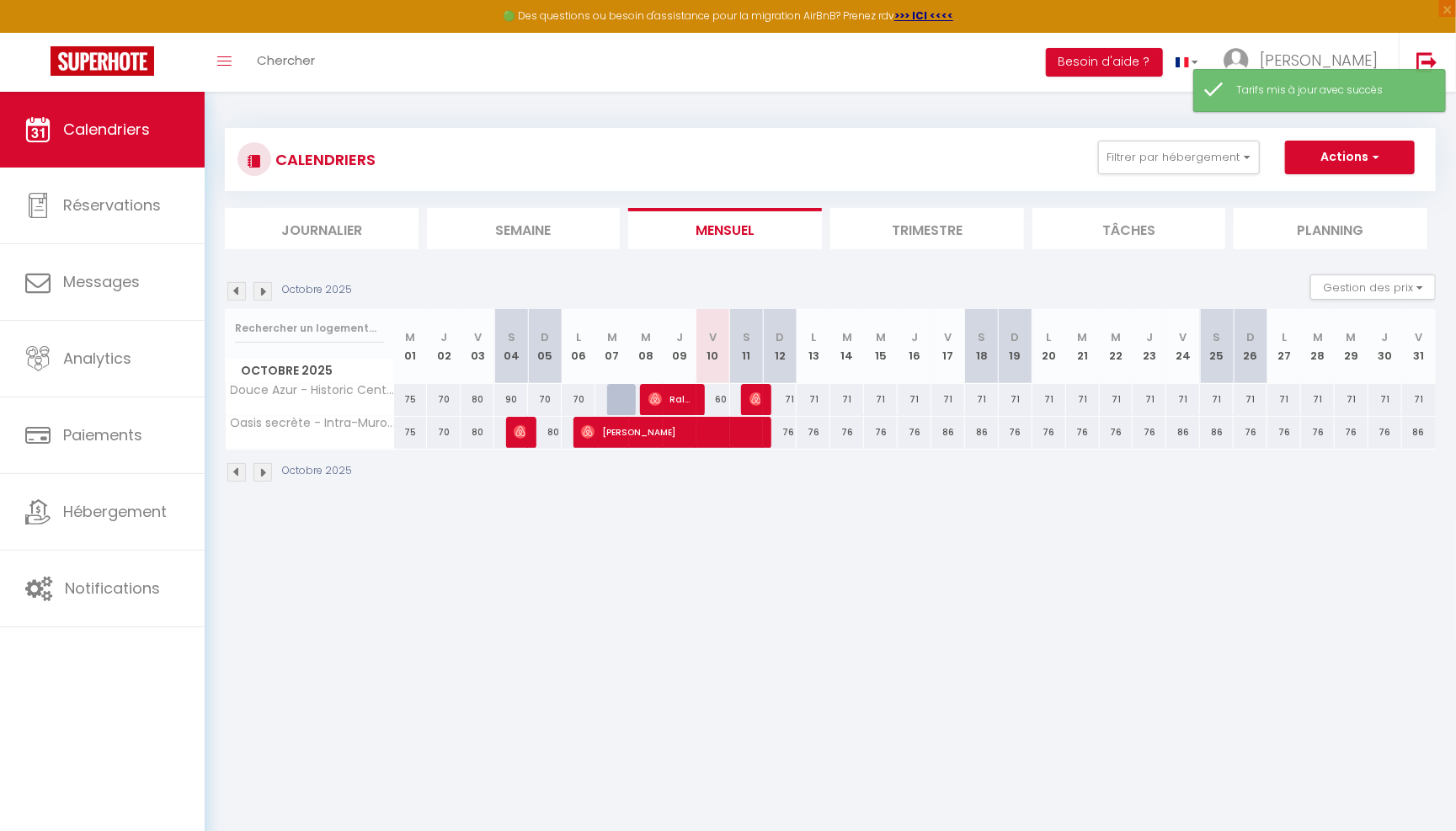
click at [792, 386] on div "71" at bounding box center [780, 399] width 34 height 31
type input "71"
type input "Dim 12 Octobre 2025"
type input "Lun 13 Octobre 2025"
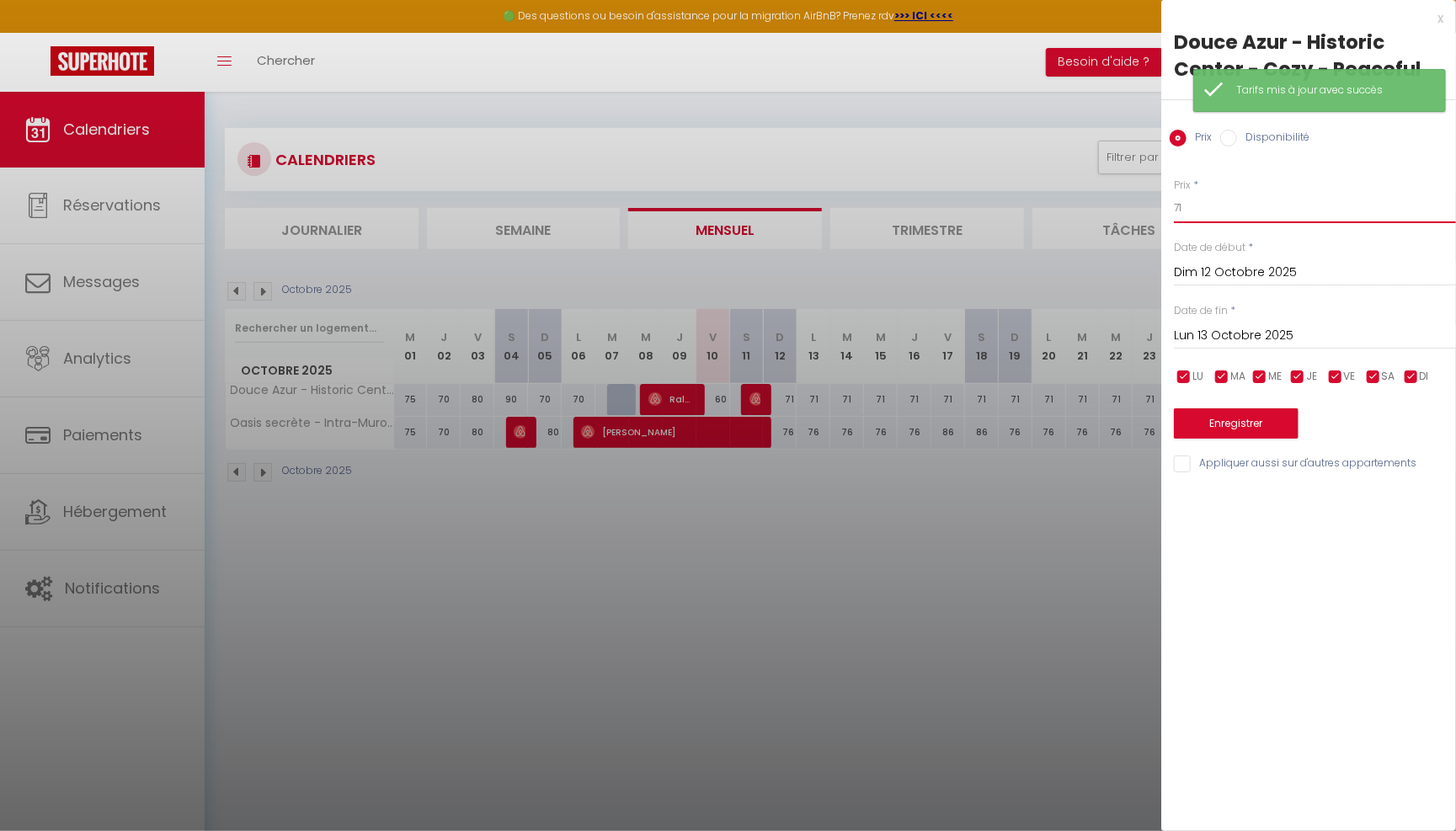
click at [1279, 212] on input "71" at bounding box center [1314, 208] width 282 height 30
type input "7"
type input "81"
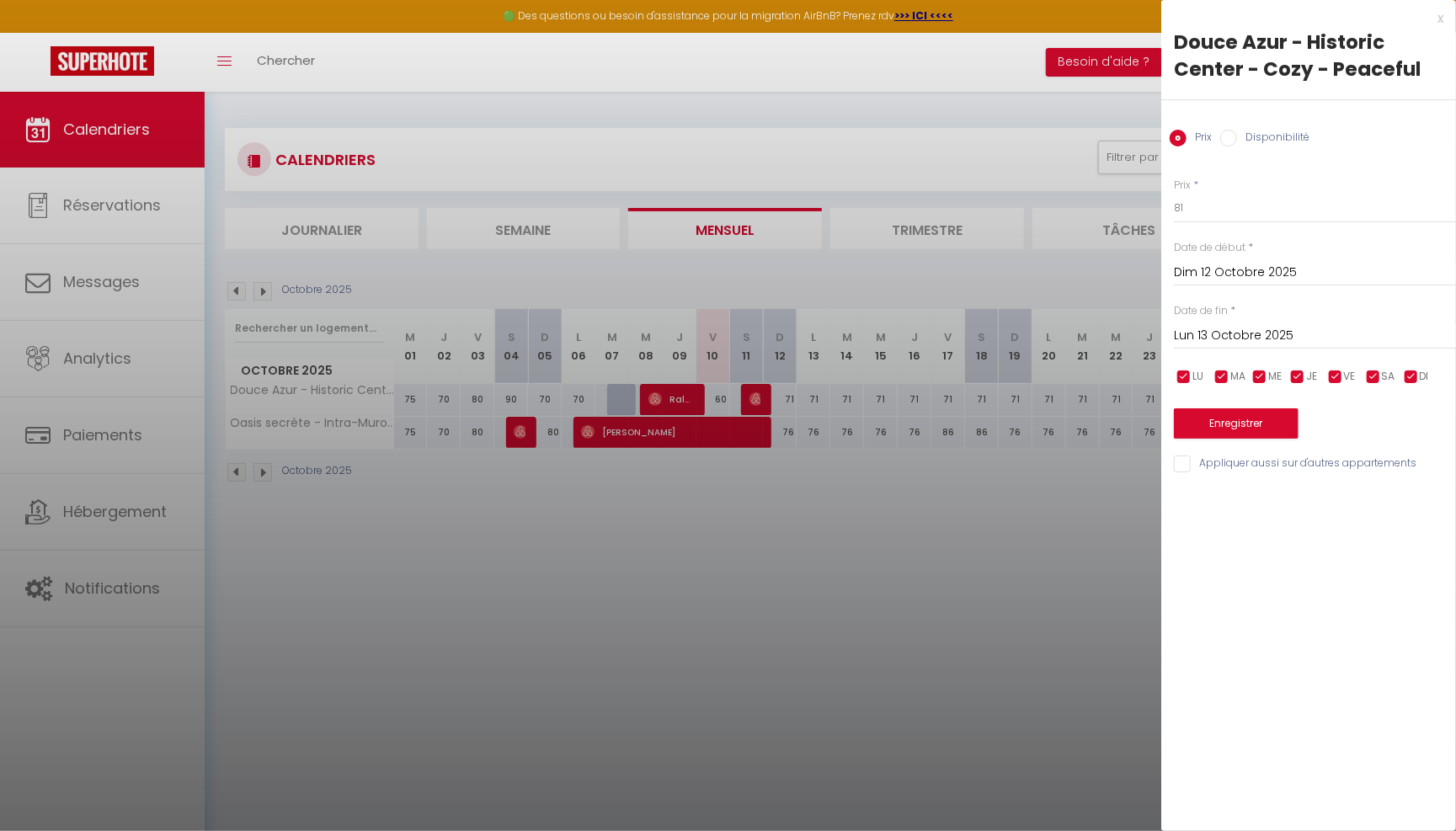
click at [1281, 333] on input "Lun 13 Octobre 2025" at bounding box center [1314, 335] width 282 height 21
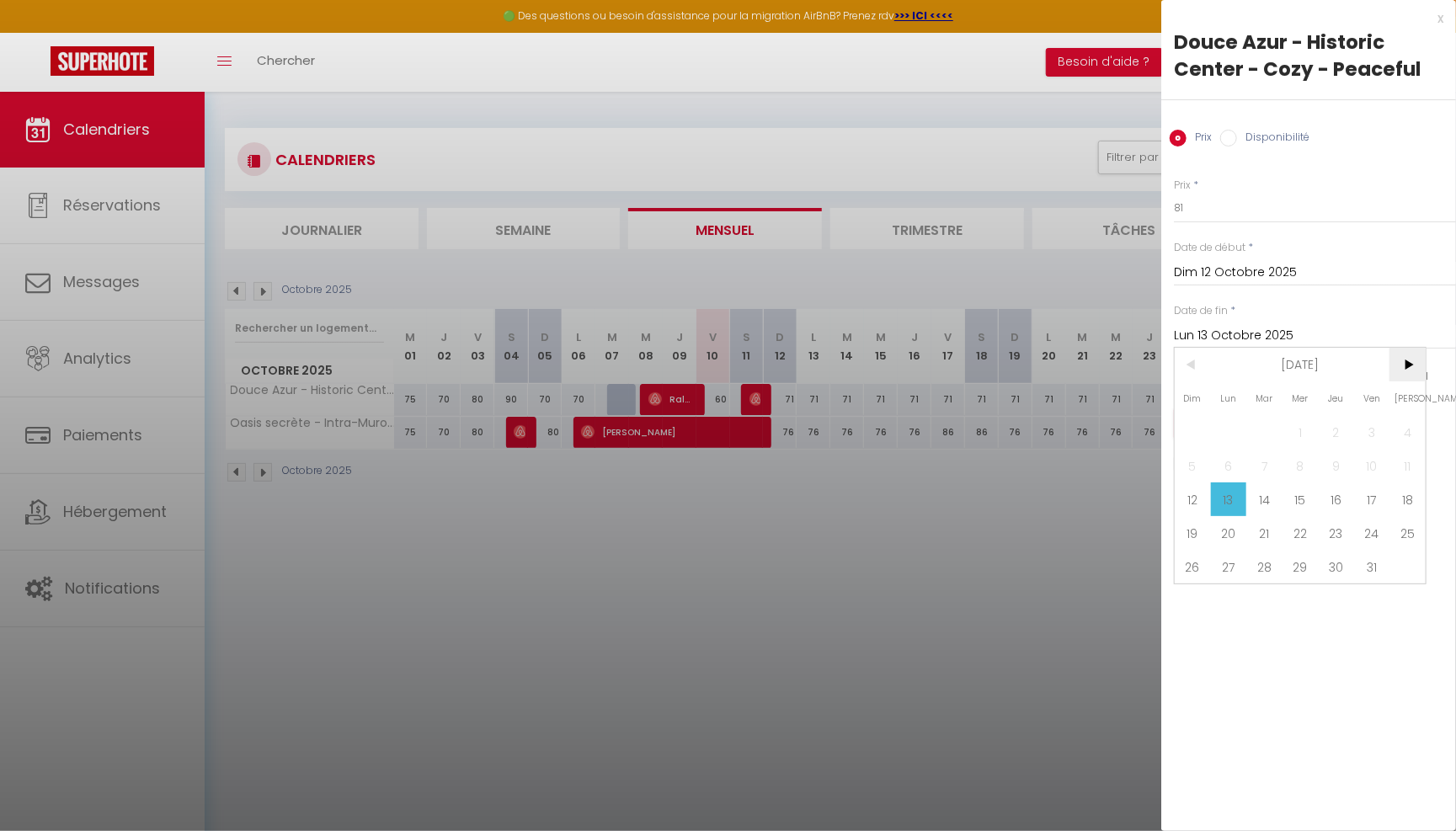
click at [1396, 364] on span ">" at bounding box center [1407, 365] width 36 height 34
click at [1397, 441] on span "1" at bounding box center [1407, 432] width 36 height 34
type input "[DATE]"
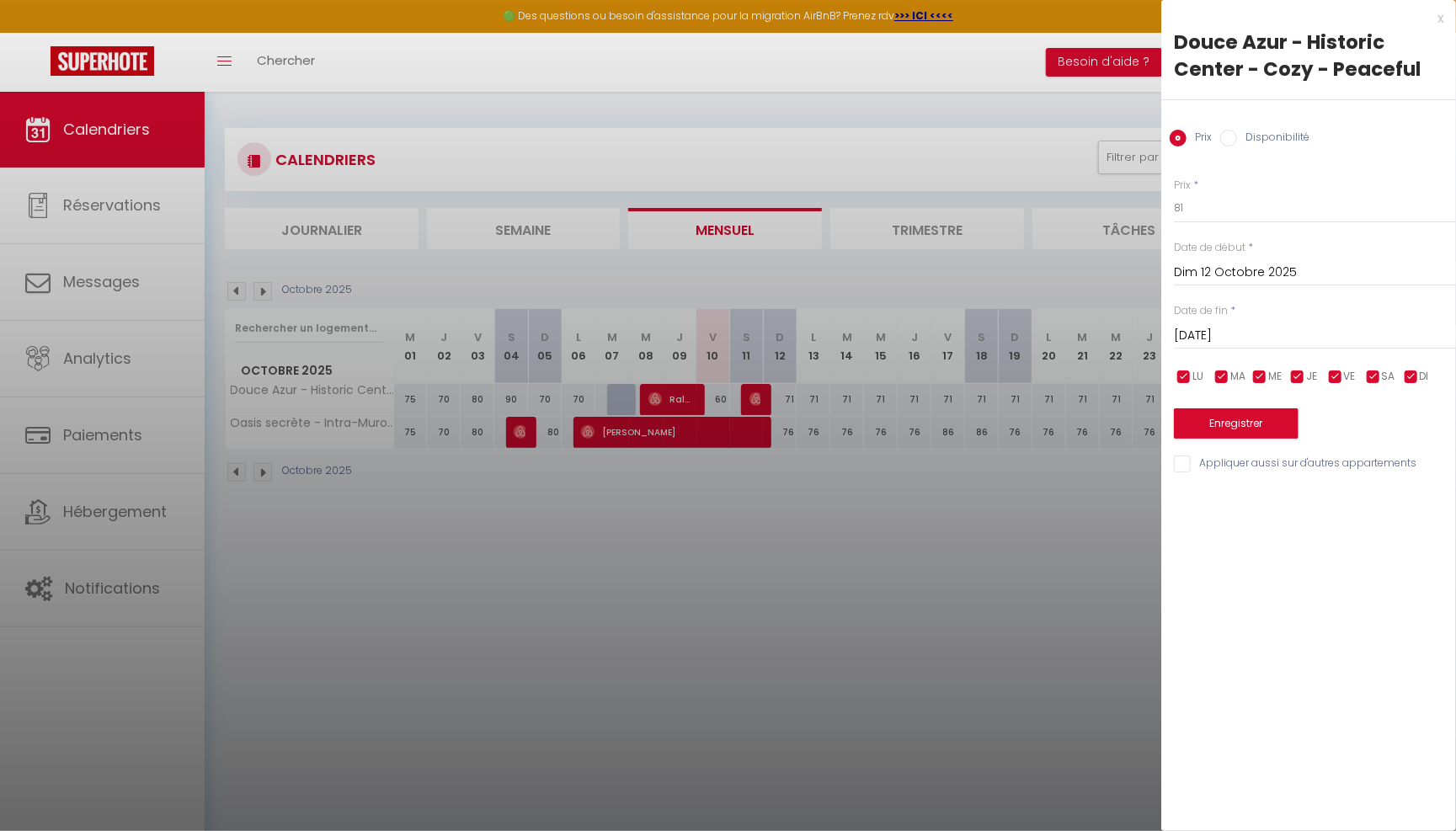
click at [1186, 374] on input "checkbox" at bounding box center [1184, 377] width 17 height 17
checkbox input "false"
click at [1207, 374] on div "LU MA ME JE VE SA DI" at bounding box center [1315, 377] width 304 height 21
click at [1258, 373] on input "checkbox" at bounding box center [1259, 377] width 17 height 17
checkbox input "false"
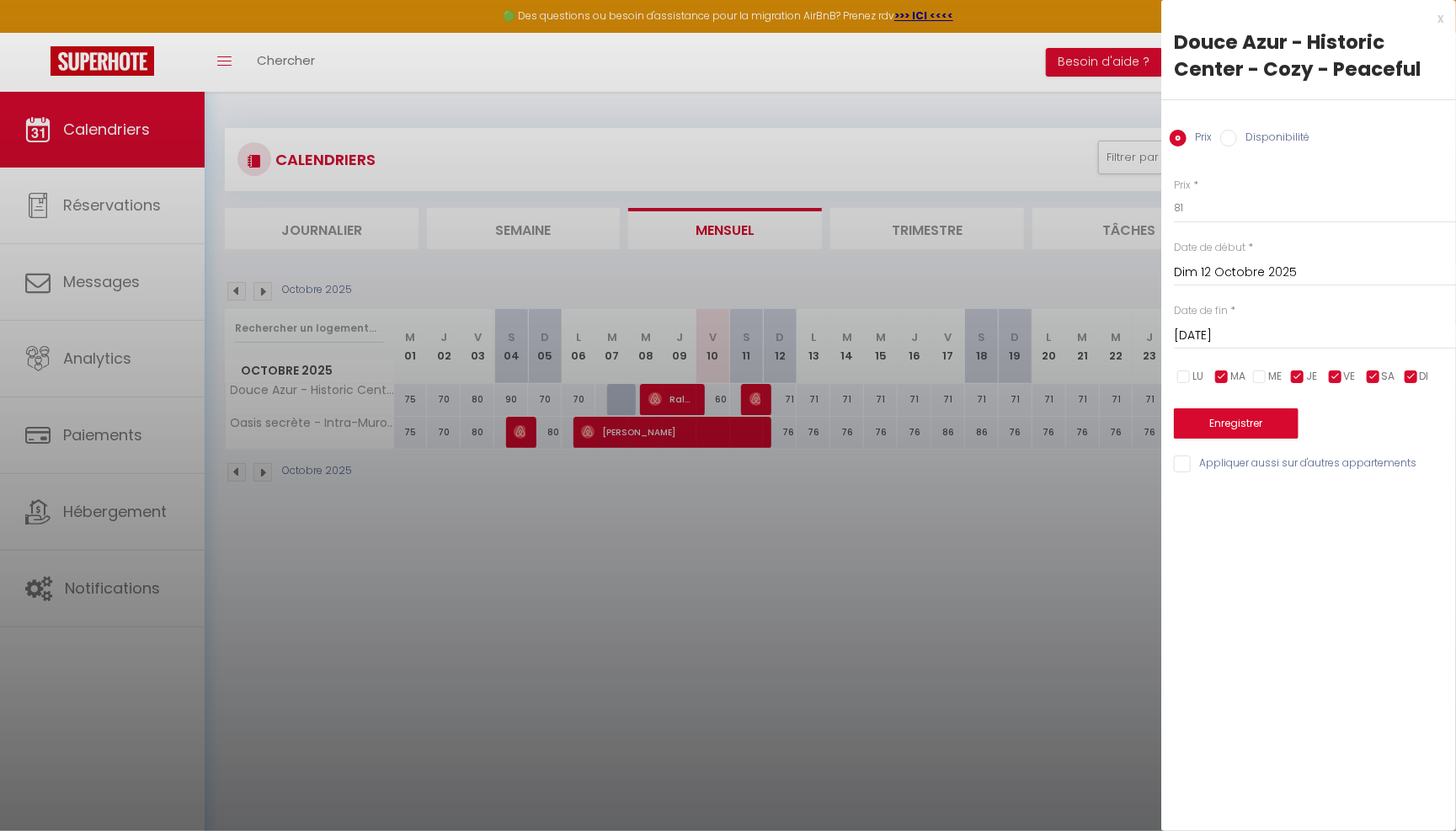
click at [1224, 373] on input "checkbox" at bounding box center [1222, 377] width 17 height 17
checkbox input "false"
click at [1301, 375] on input "checkbox" at bounding box center [1297, 377] width 17 height 17
checkbox input "false"
click at [1416, 378] on input "checkbox" at bounding box center [1411, 377] width 17 height 17
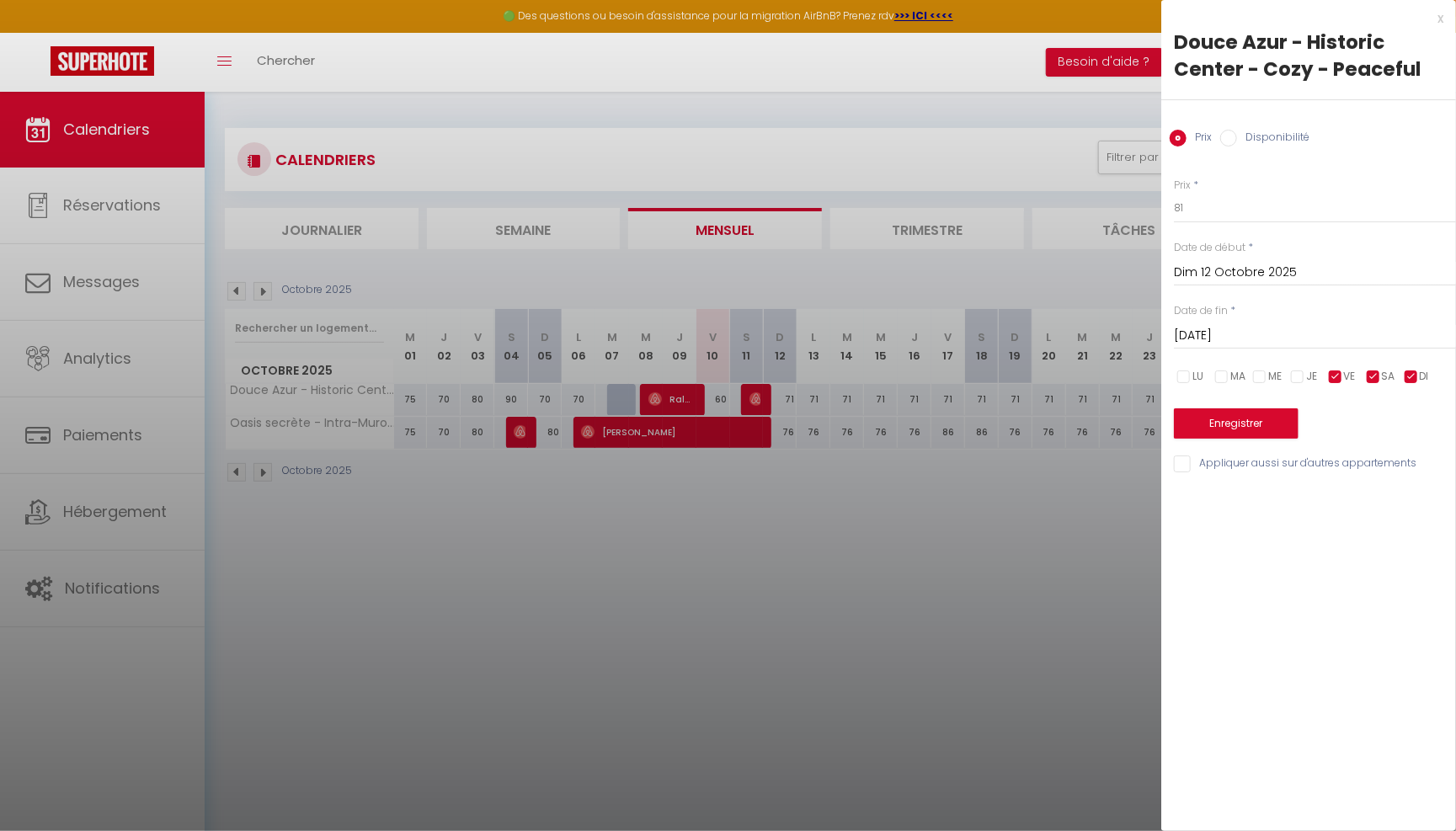
checkbox input "false"
click at [1265, 414] on button "Enregistrer" at bounding box center [1236, 423] width 125 height 30
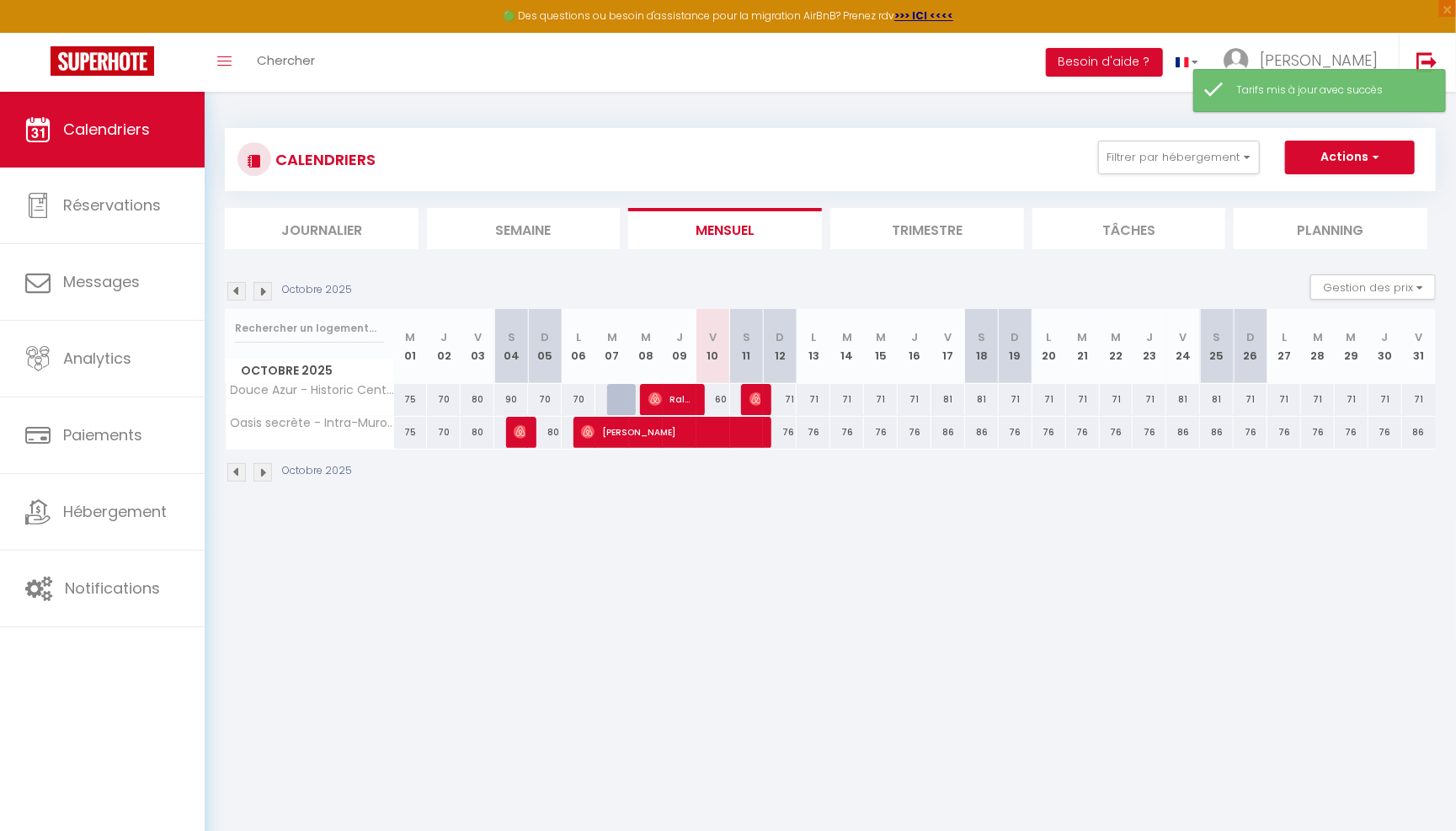
click at [1422, 396] on div "71" at bounding box center [1419, 399] width 34 height 31
type input "71"
type input "Ven 31 Octobre 2025"
type input "[DATE]"
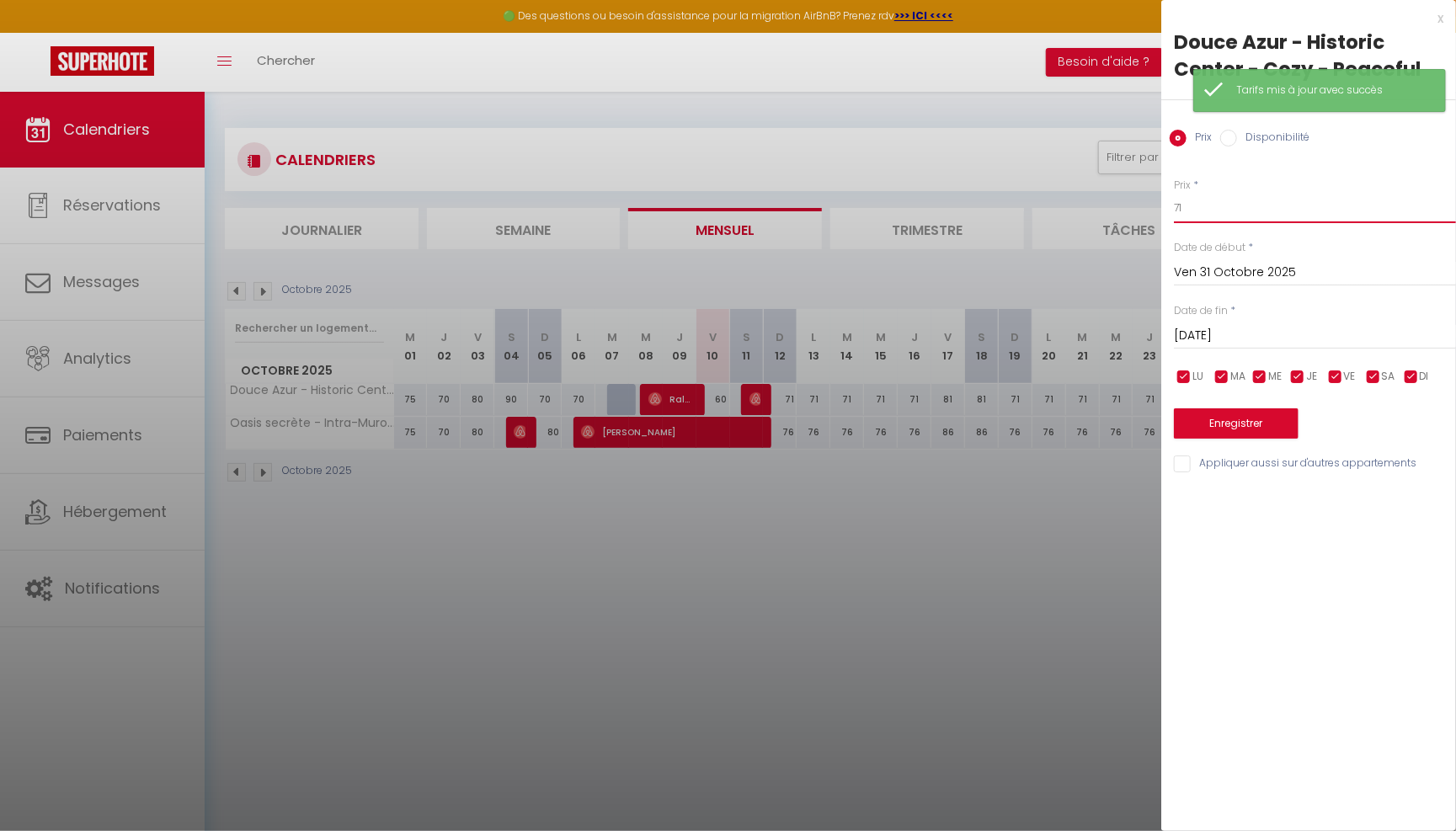
click at [1219, 197] on input "71" at bounding box center [1314, 208] width 282 height 30
click at [1148, 225] on div at bounding box center [728, 415] width 1456 height 831
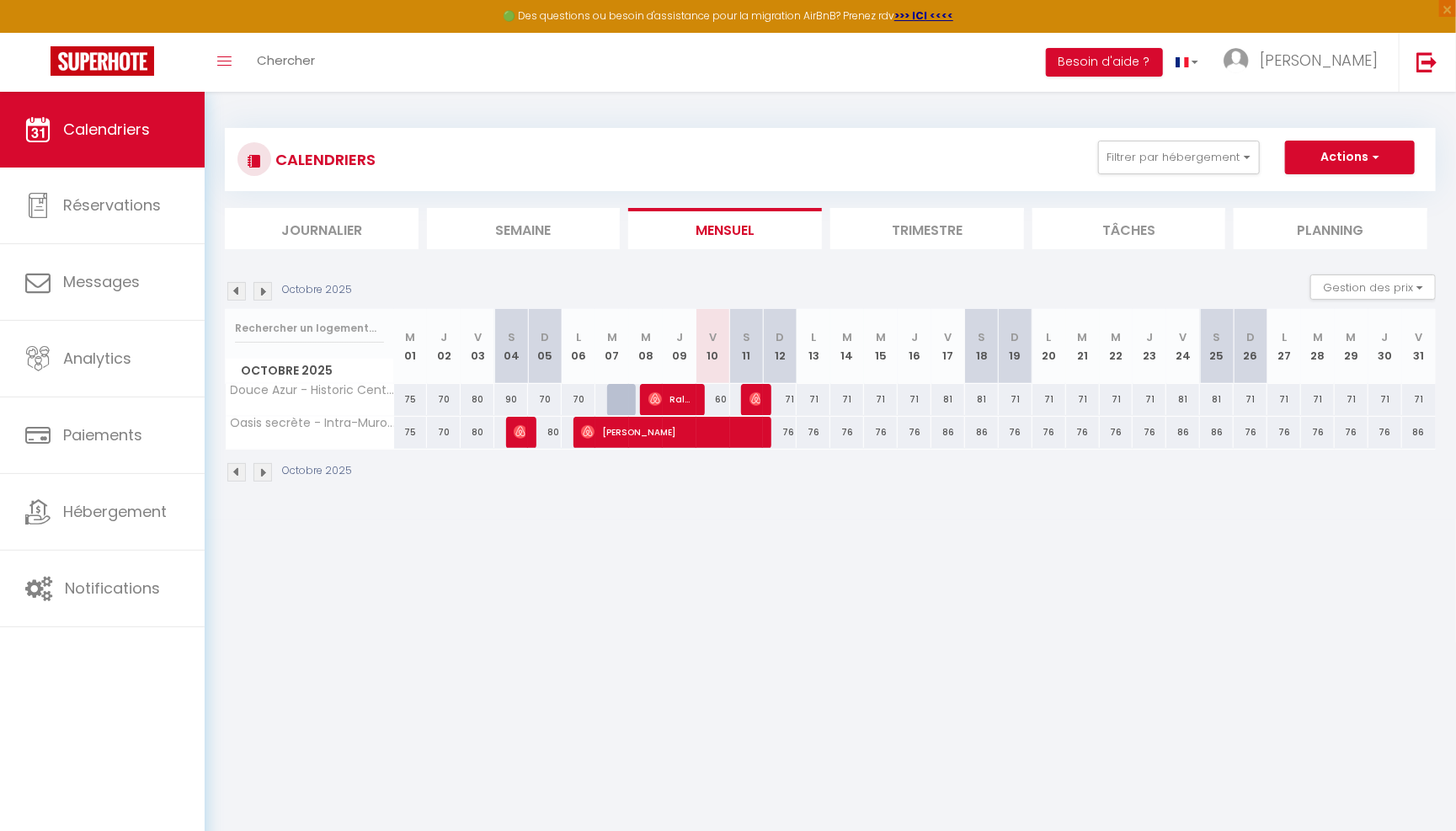
click at [1413, 397] on div "71" at bounding box center [1419, 399] width 34 height 31
type input "71"
type input "Ven 31 Octobre 2025"
type input "[DATE]"
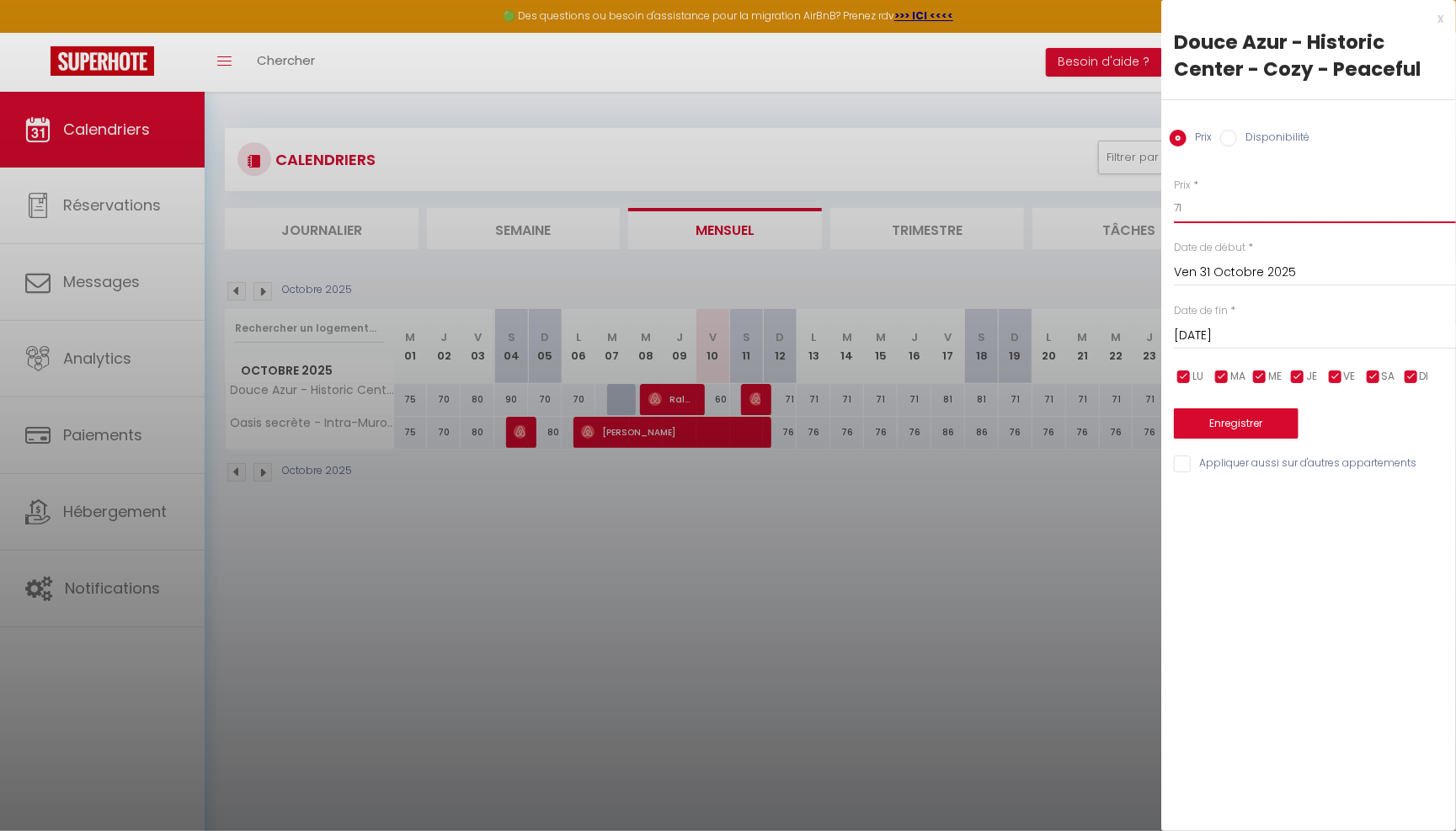
click at [1304, 209] on input "71" at bounding box center [1314, 208] width 282 height 30
type input "7"
type input "9"
type input "81"
click at [1254, 436] on button "Enregistrer" at bounding box center [1236, 423] width 125 height 30
